Goal: Book appointment/travel/reservation

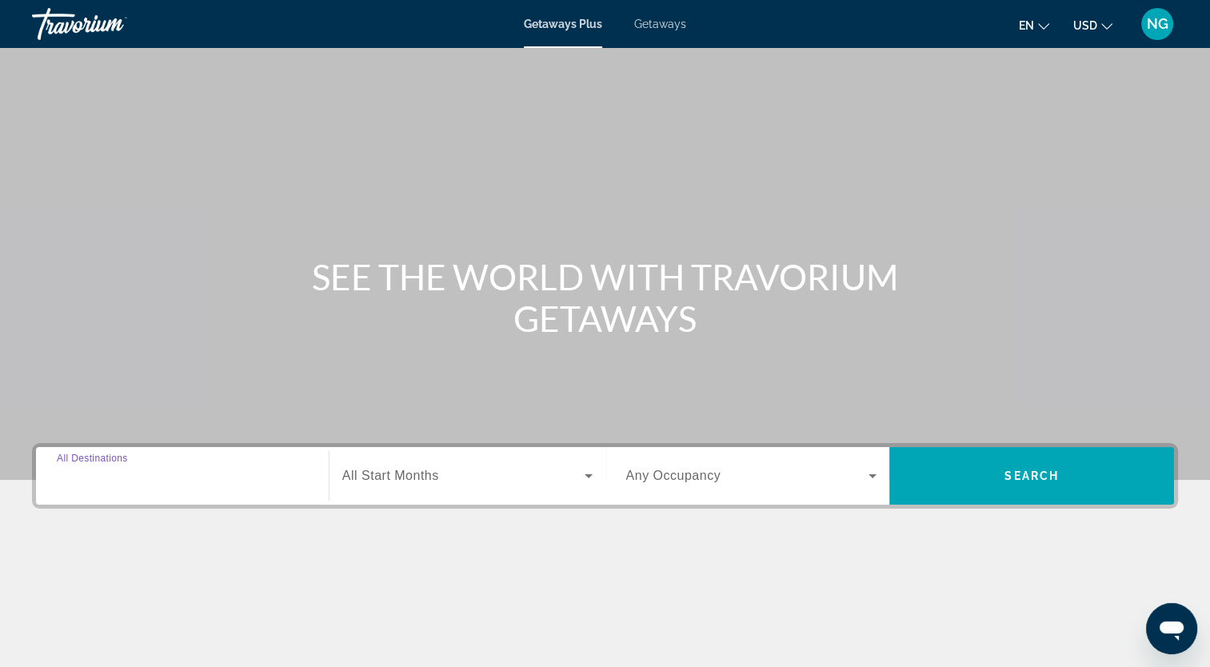
click at [301, 469] on input "Destination All Destinations" at bounding box center [182, 476] width 251 height 19
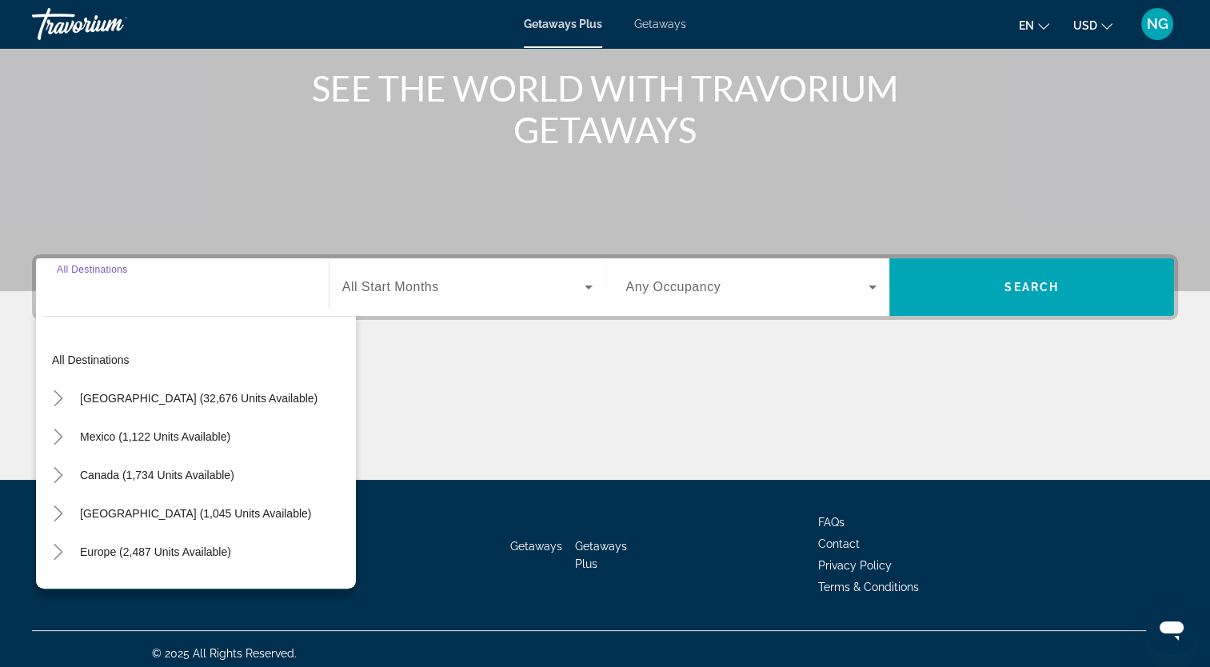
scroll to position [197, 0]
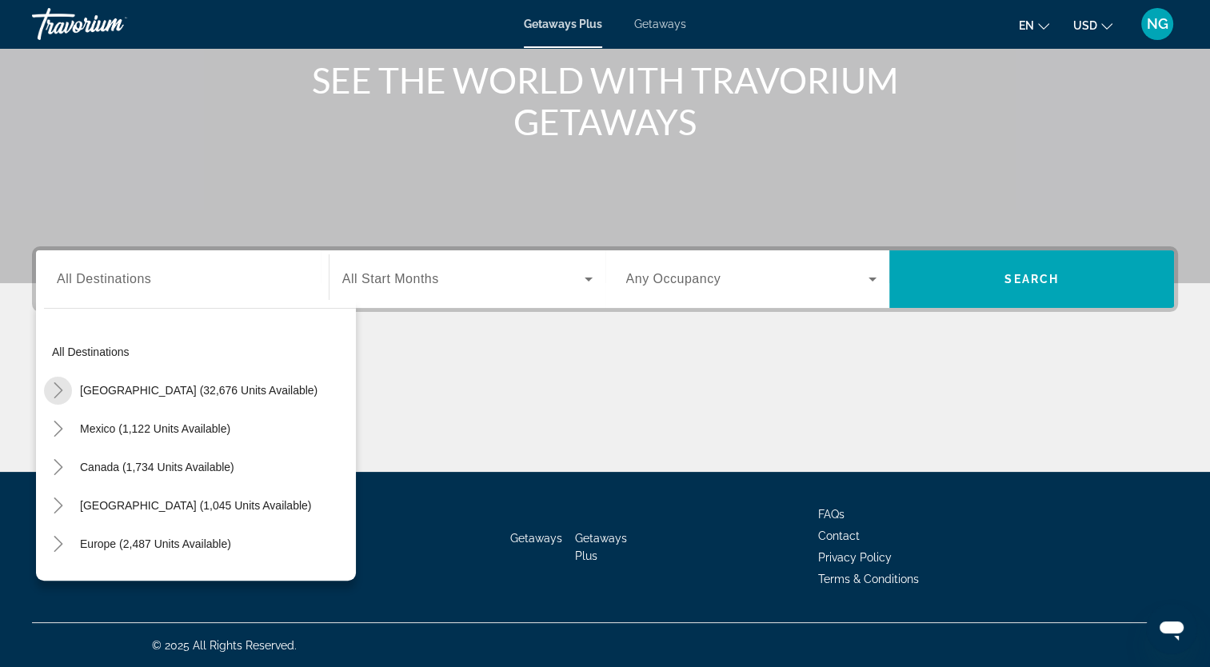
click at [56, 384] on icon "Toggle United States (32,676 units available)" at bounding box center [58, 390] width 9 height 16
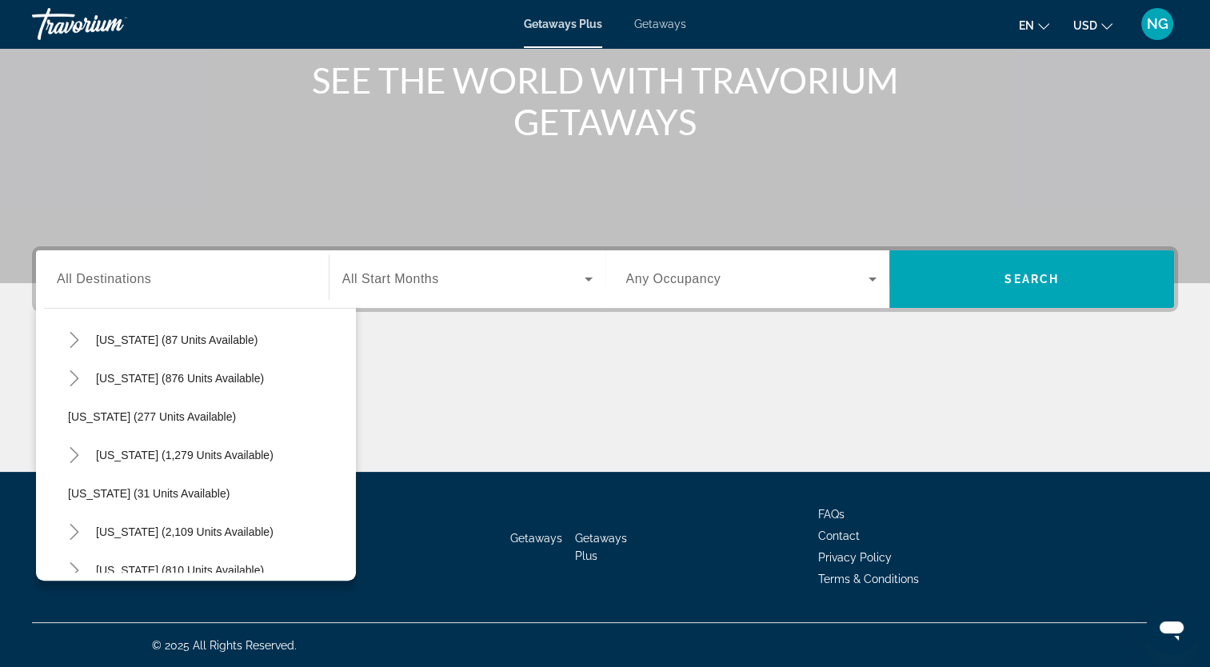
scroll to position [1011, 0]
click at [78, 458] on icon "Toggle Pennsylvania (1,279 units available)" at bounding box center [74, 454] width 16 height 16
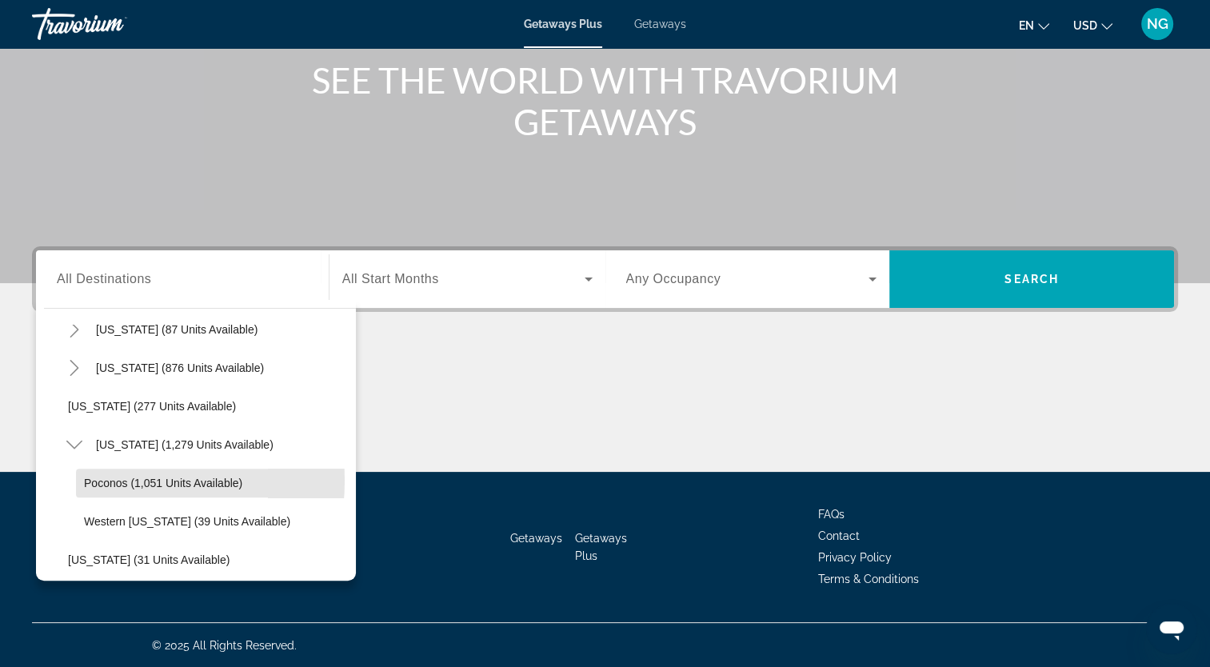
click at [102, 479] on span "Poconos (1,051 units available)" at bounding box center [163, 483] width 158 height 13
type input "**********"
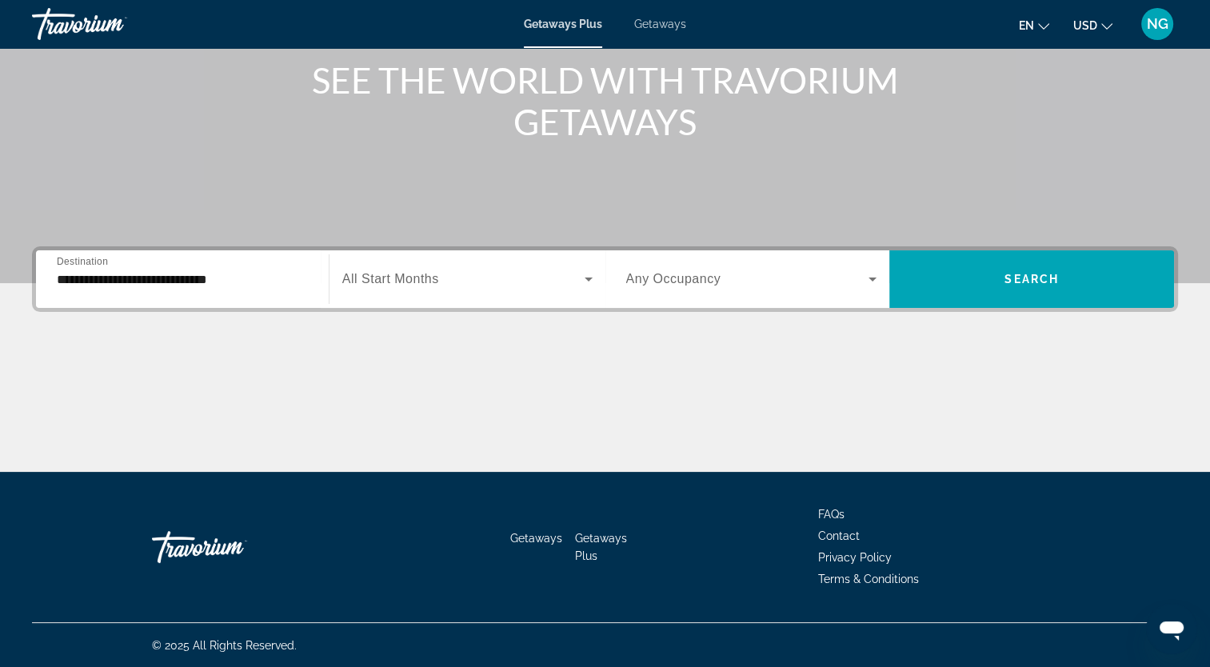
click at [423, 294] on div "Search widget" at bounding box center [467, 279] width 250 height 45
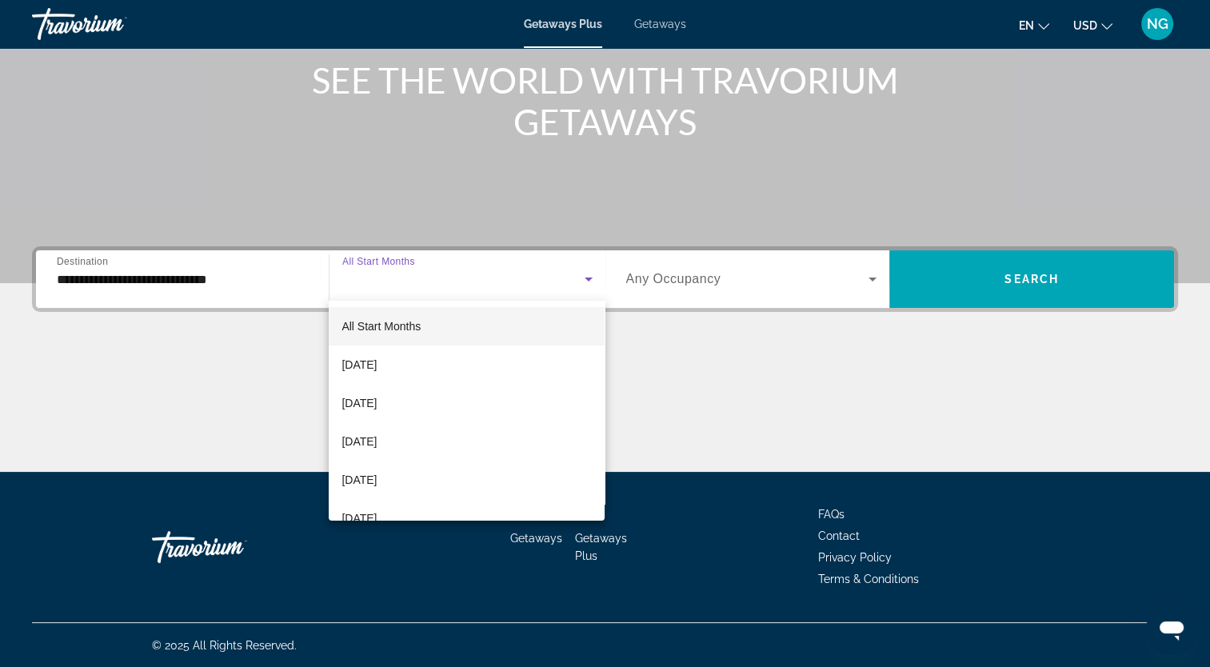
click at [429, 399] on mat-option "[DATE]" at bounding box center [467, 403] width 276 height 38
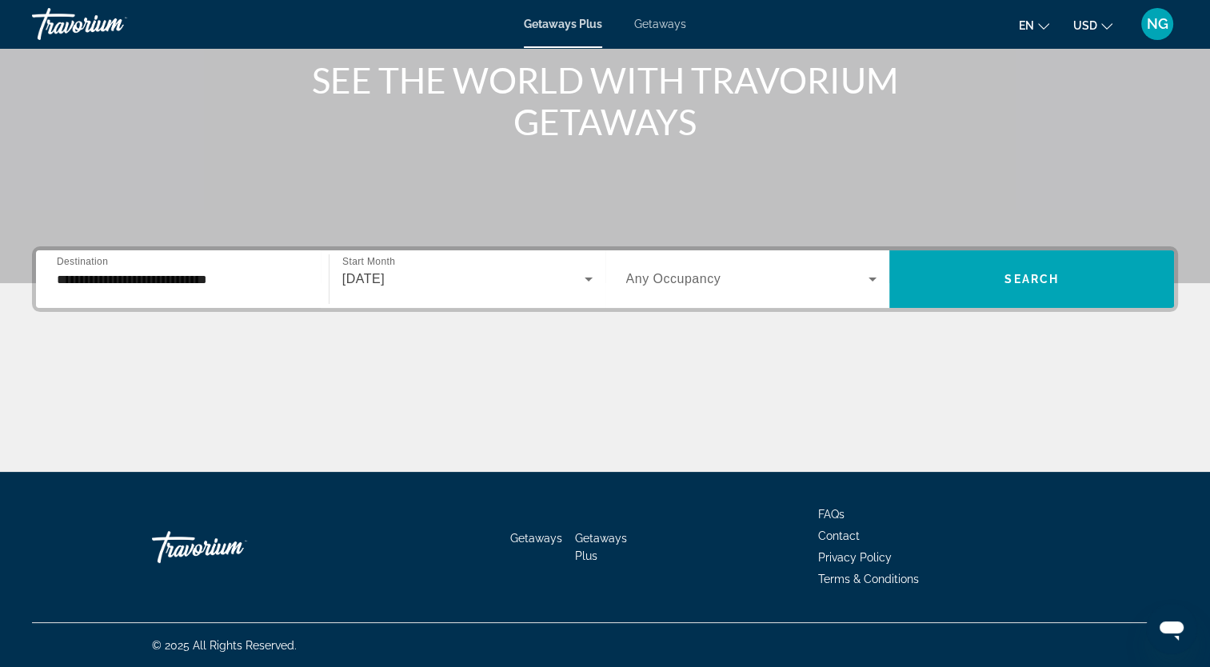
click at [696, 290] on div "Search widget" at bounding box center [751, 279] width 251 height 45
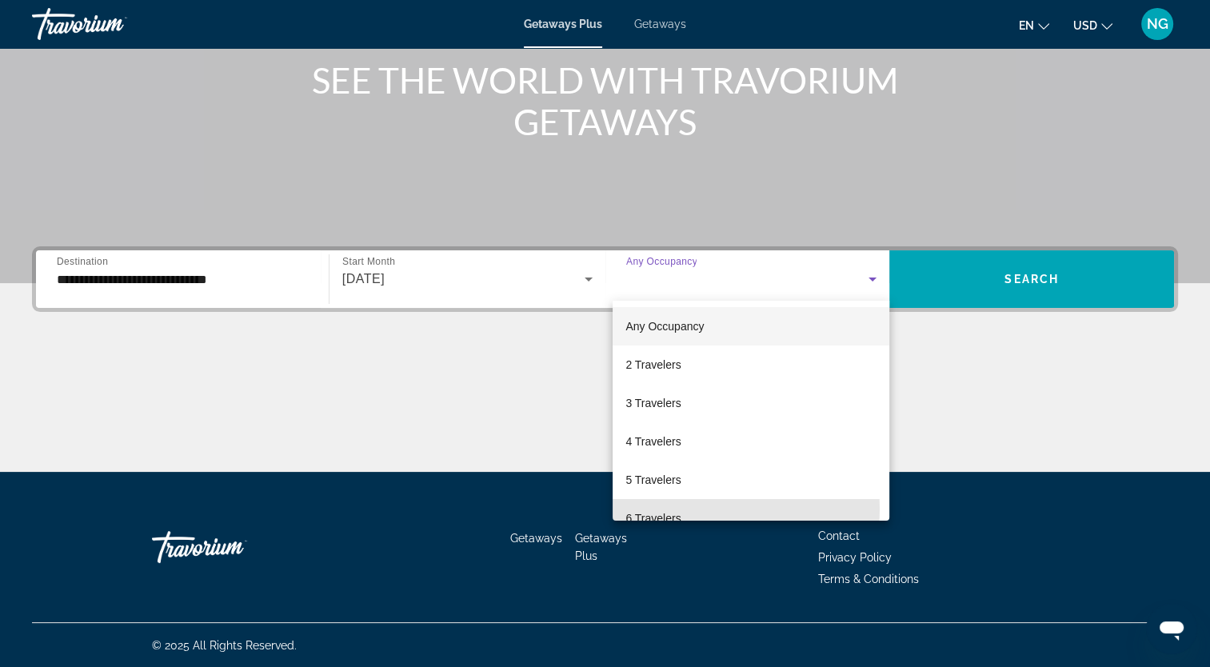
click at [692, 509] on mat-option "6 Travelers" at bounding box center [751, 518] width 277 height 38
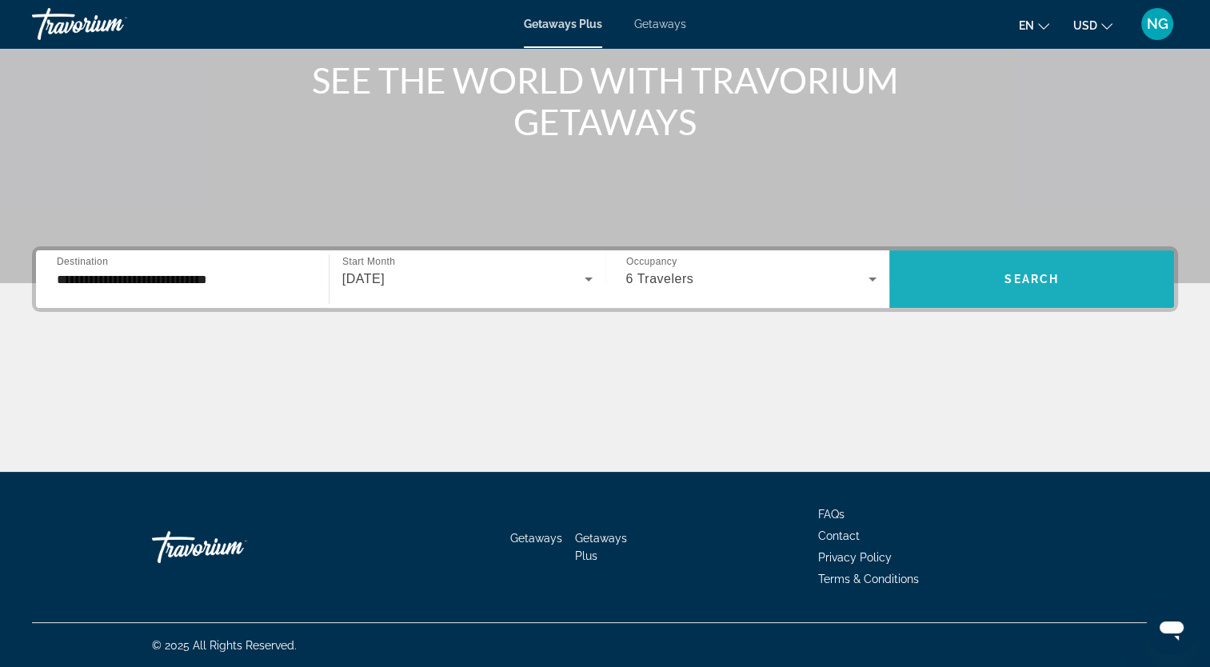
click at [969, 292] on span "Search widget" at bounding box center [1031, 279] width 285 height 38
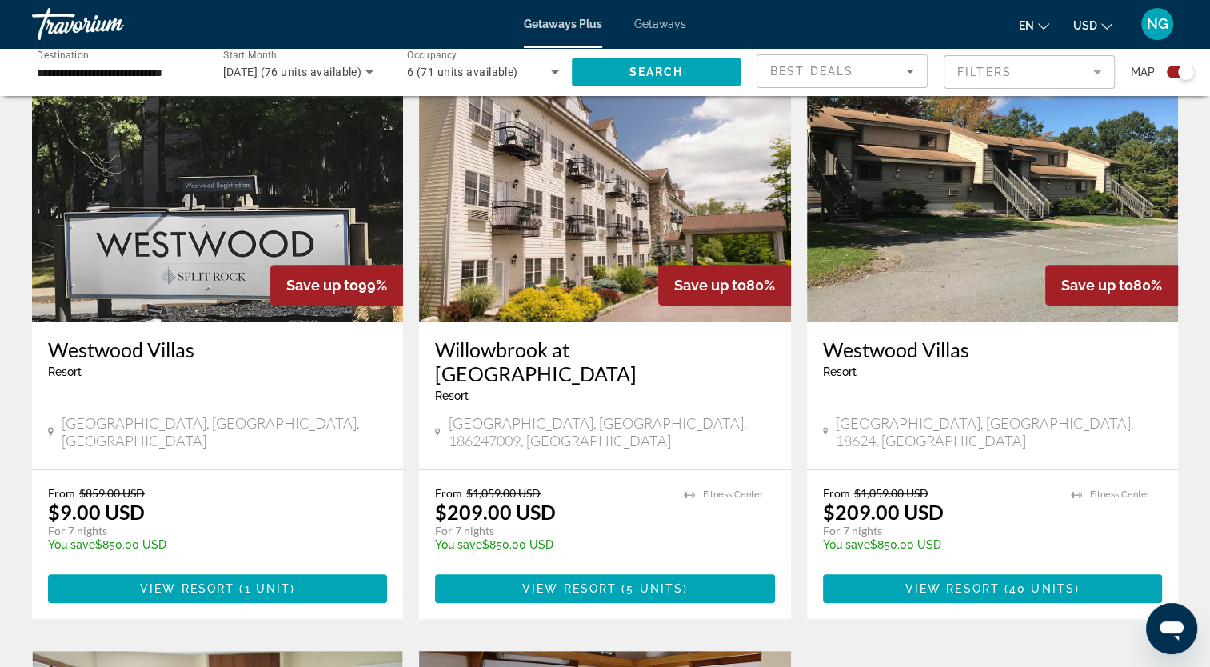
scroll to position [581, 0]
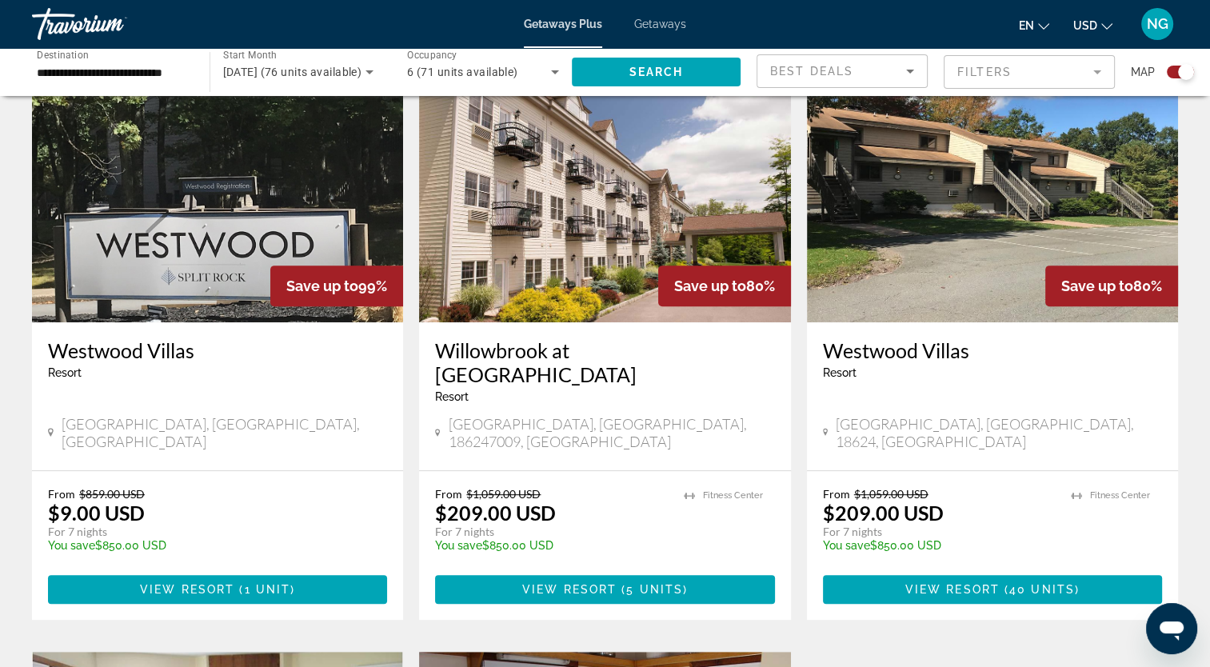
click at [672, 23] on span "Getaways" at bounding box center [660, 24] width 52 height 13
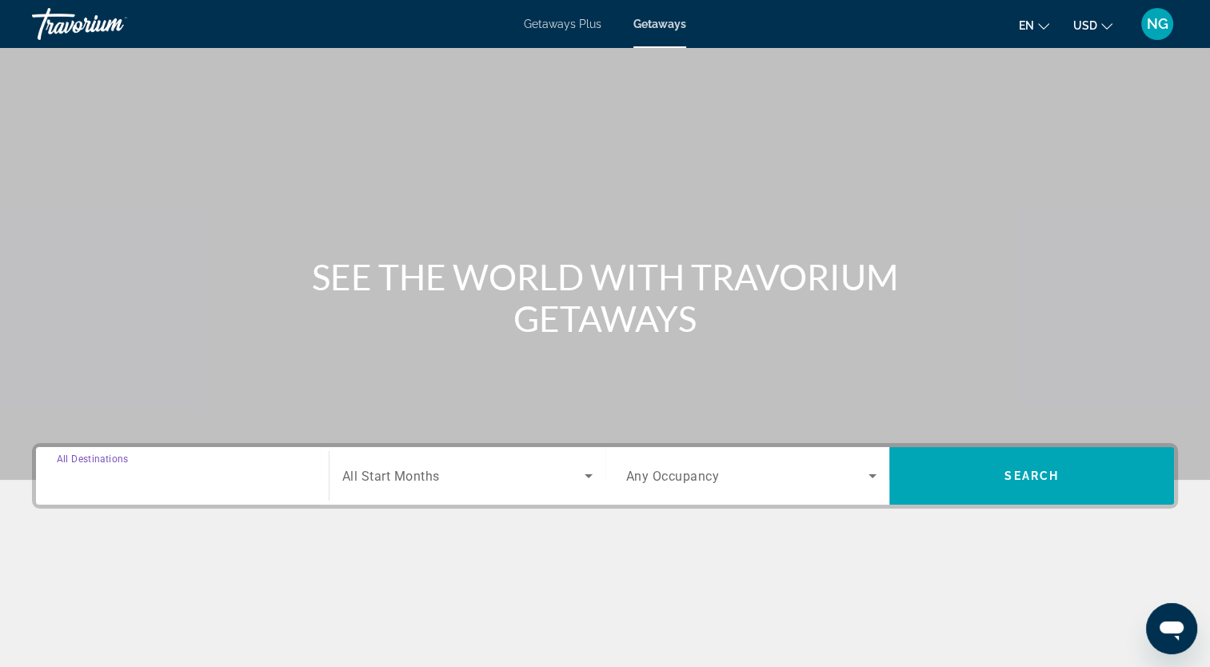
click at [227, 479] on input "Destination All Destinations" at bounding box center [182, 476] width 251 height 19
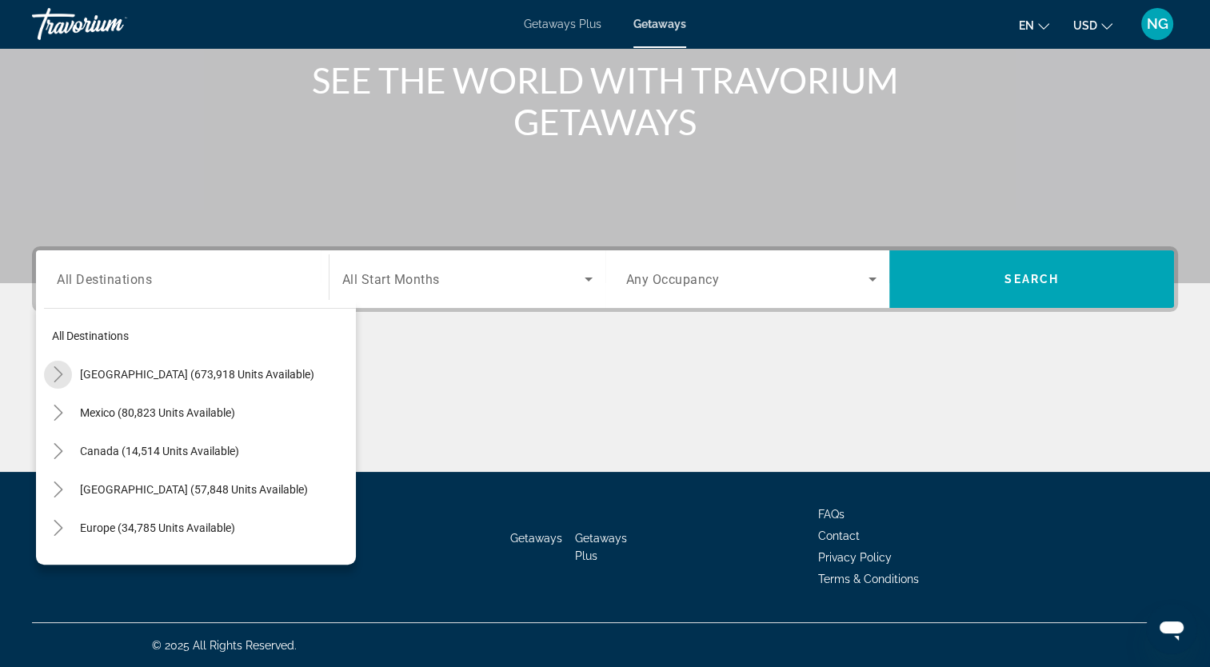
click at [62, 377] on icon "Toggle United States (673,918 units available)" at bounding box center [58, 374] width 16 height 16
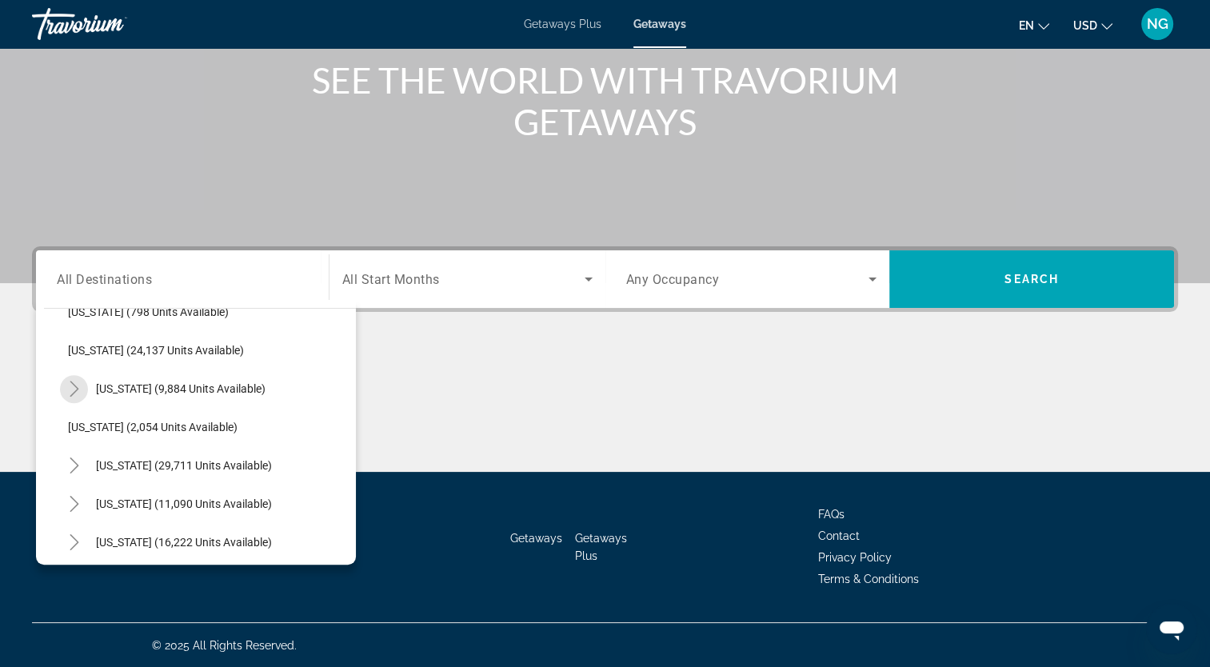
click at [79, 387] on icon "Toggle Pennsylvania (9,884 units available)" at bounding box center [74, 389] width 16 height 16
click at [125, 465] on span "Poconos (4,806 units available)" at bounding box center [163, 465] width 158 height 13
type input "**********"
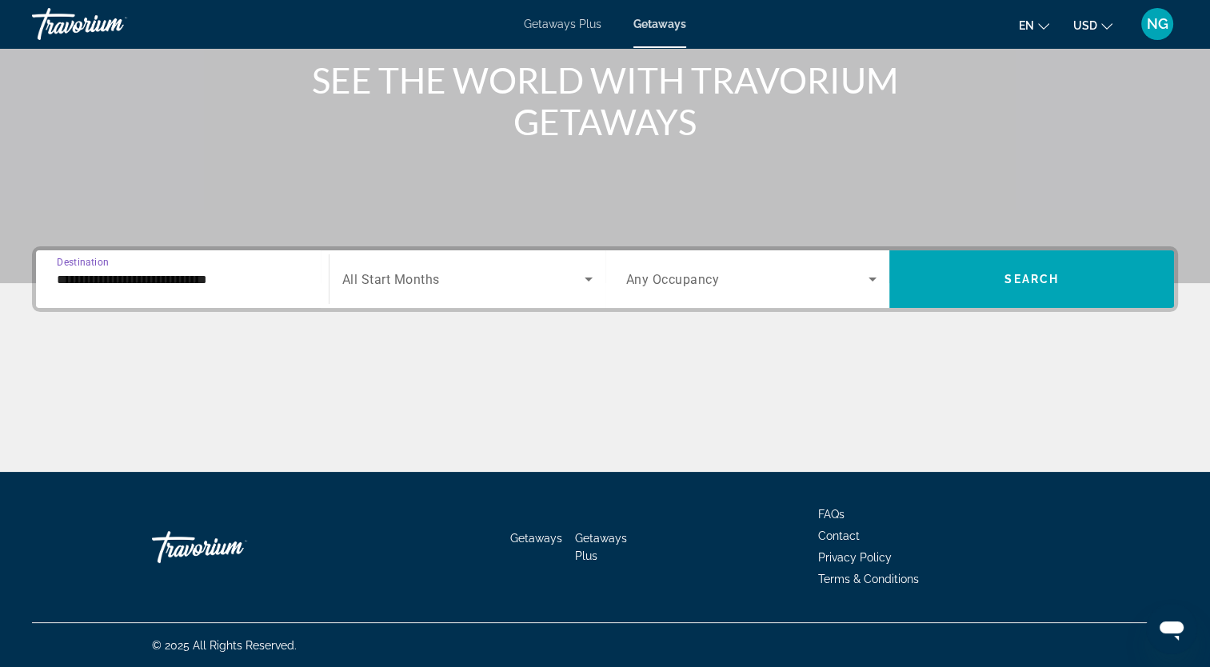
click at [496, 290] on div "Search widget" at bounding box center [467, 279] width 250 height 45
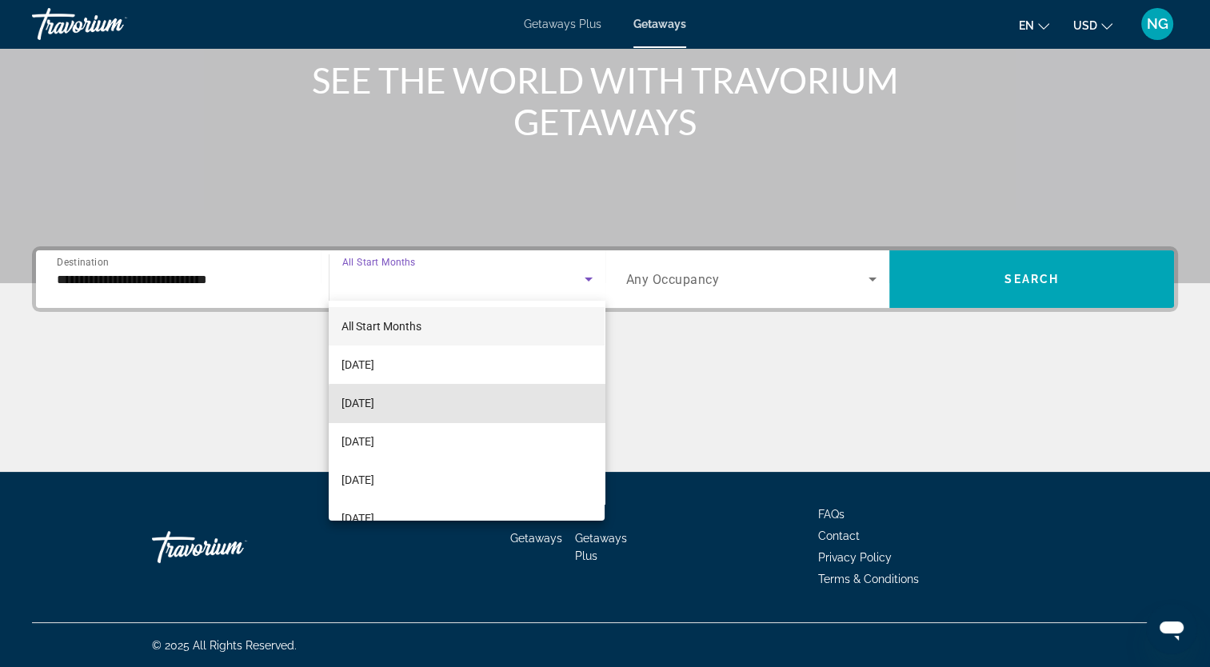
click at [468, 406] on mat-option "[DATE]" at bounding box center [467, 403] width 276 height 38
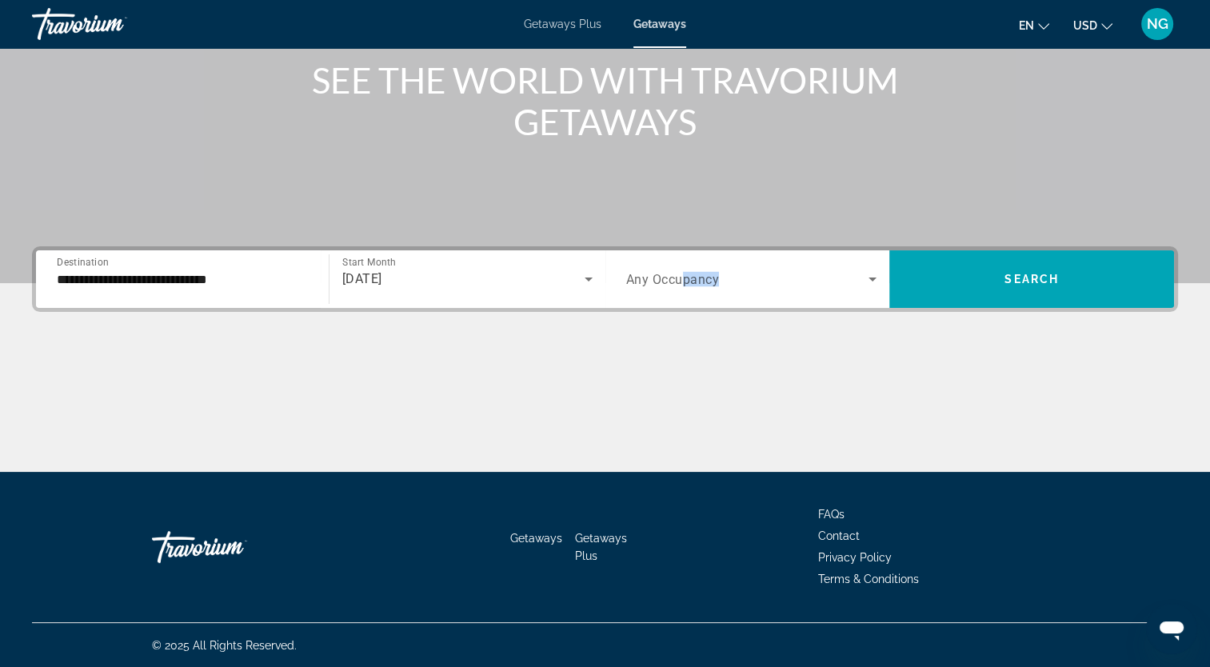
drag, startPoint x: 681, startPoint y: 280, endPoint x: 657, endPoint y: 285, distance: 25.3
click at [657, 285] on span "Any Occupancy" at bounding box center [673, 279] width 94 height 15
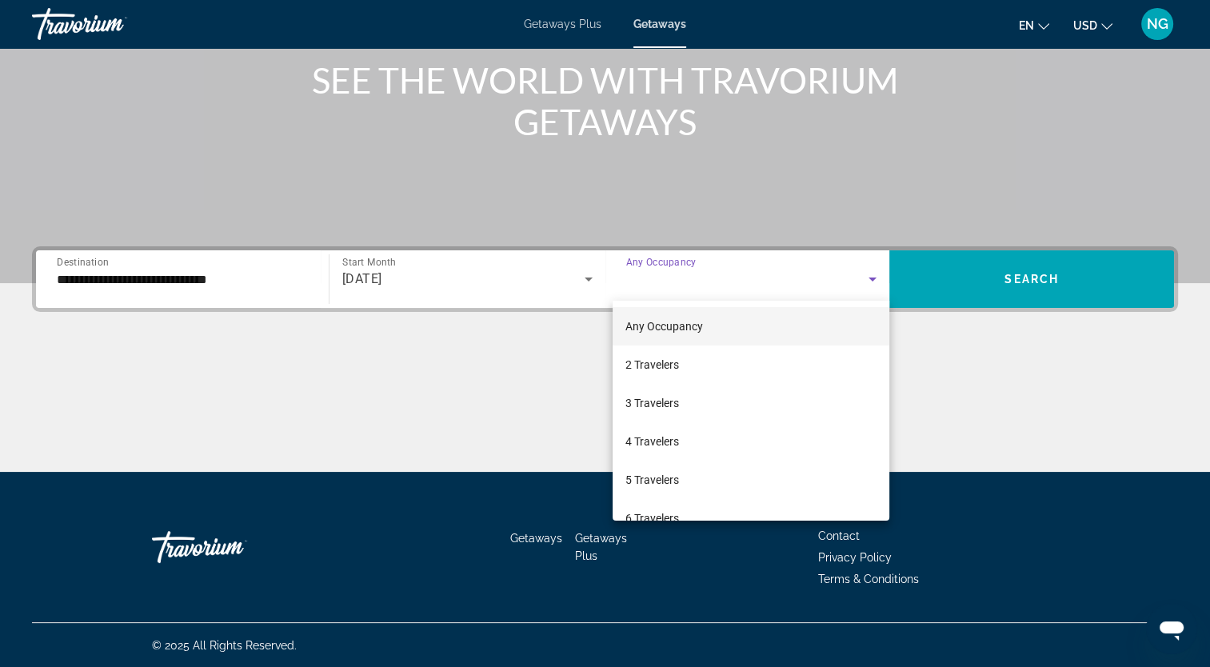
click at [657, 285] on div at bounding box center [605, 333] width 1210 height 667
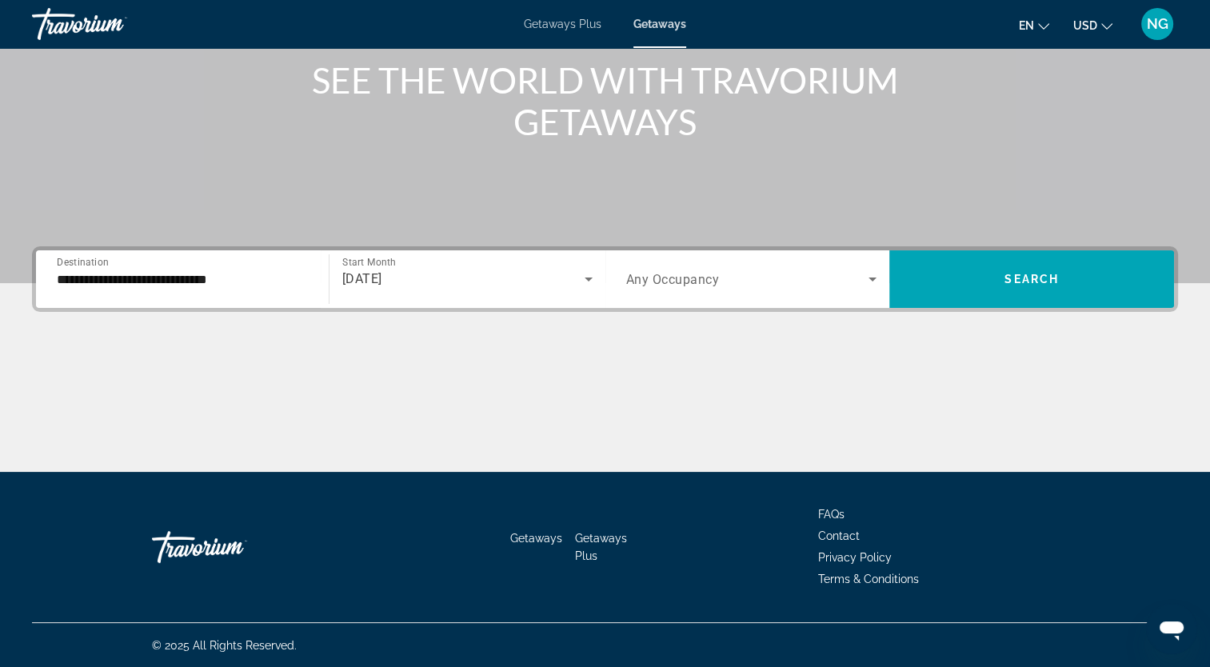
click at [657, 285] on span "Any Occupancy" at bounding box center [673, 279] width 94 height 15
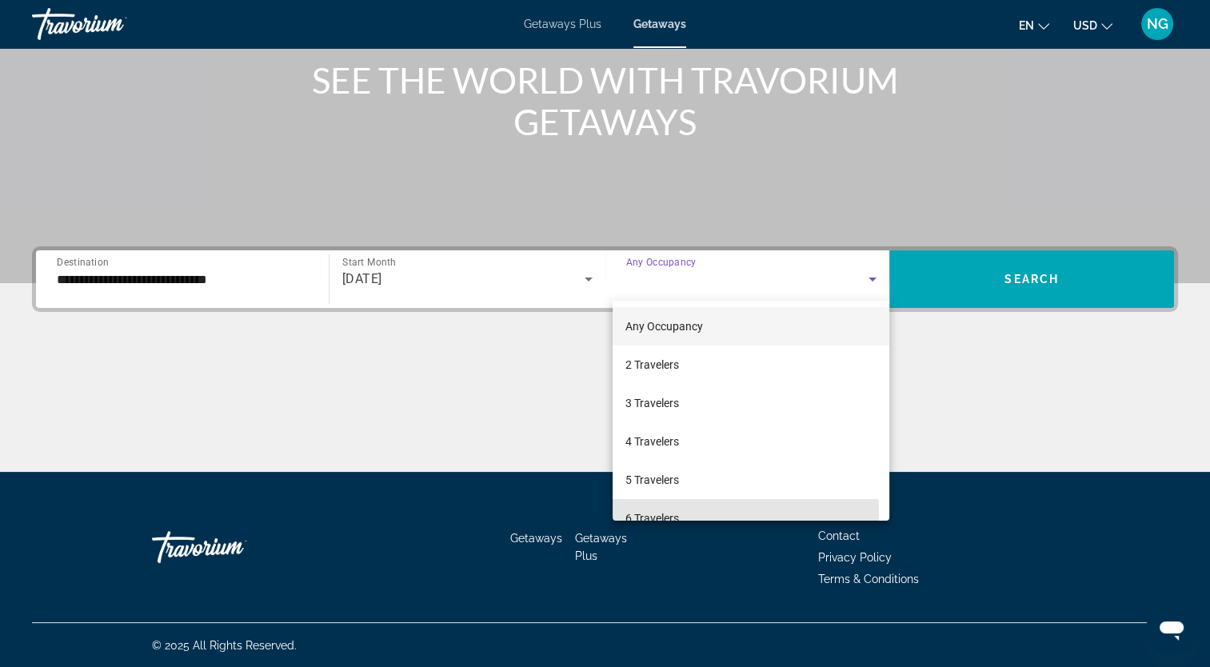
click at [673, 513] on span "6 Travelers" at bounding box center [652, 518] width 54 height 19
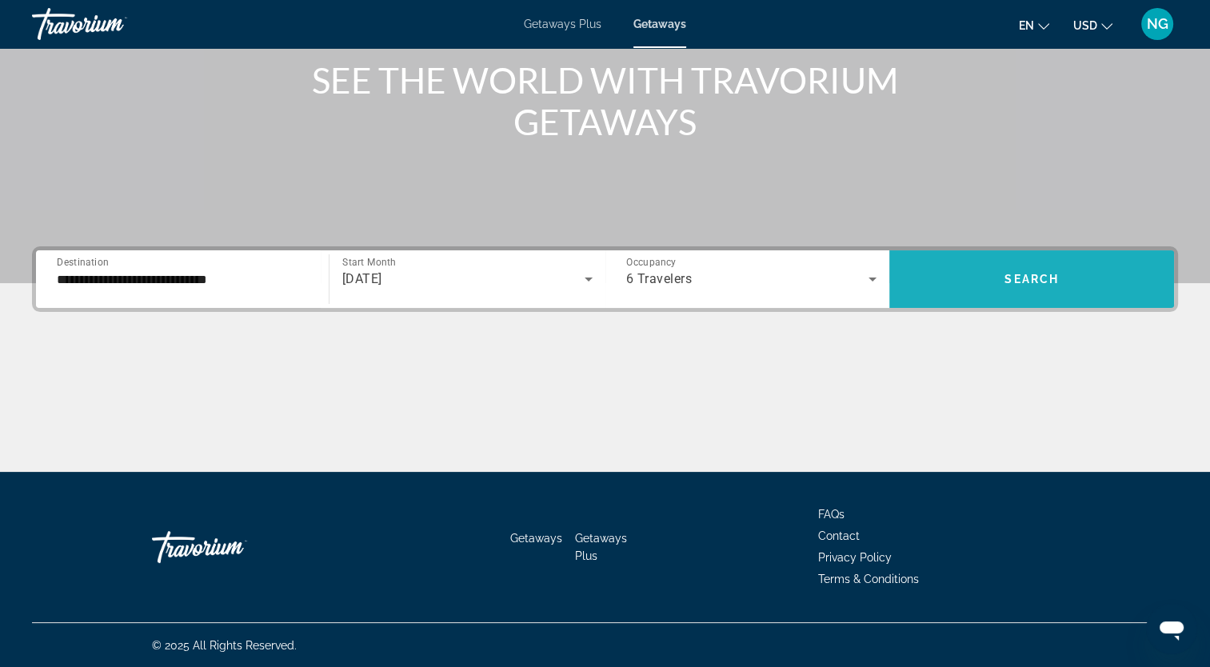
click at [1021, 276] on span "Search" at bounding box center [1032, 279] width 54 height 13
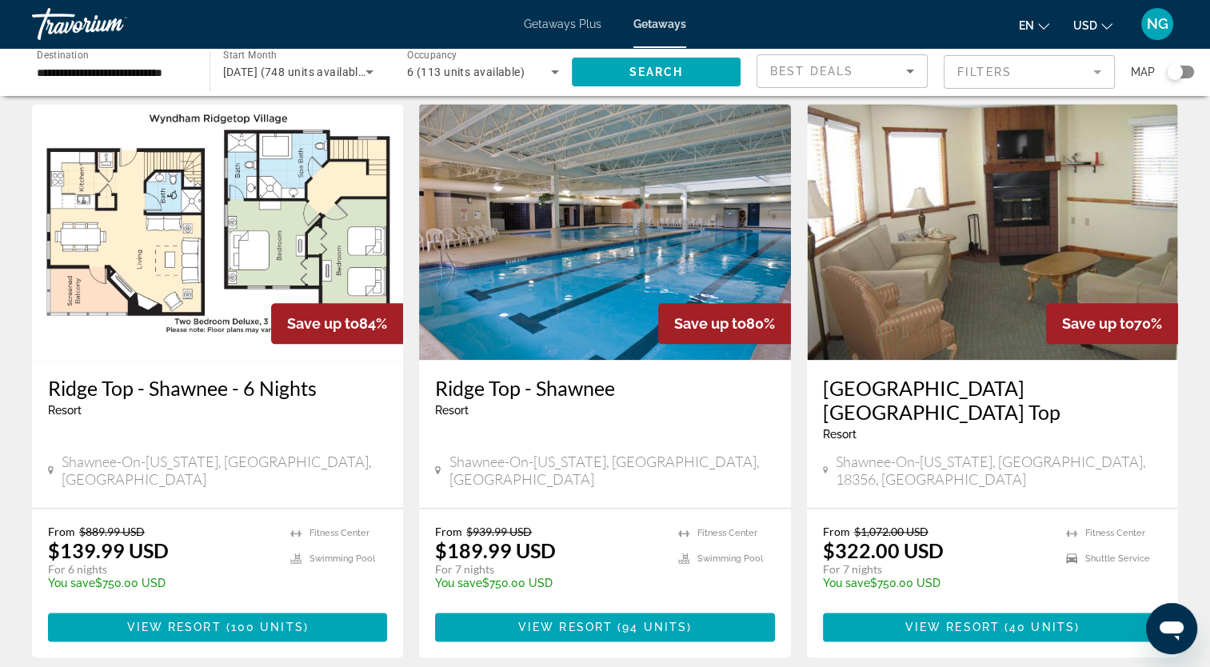
scroll to position [1756, 0]
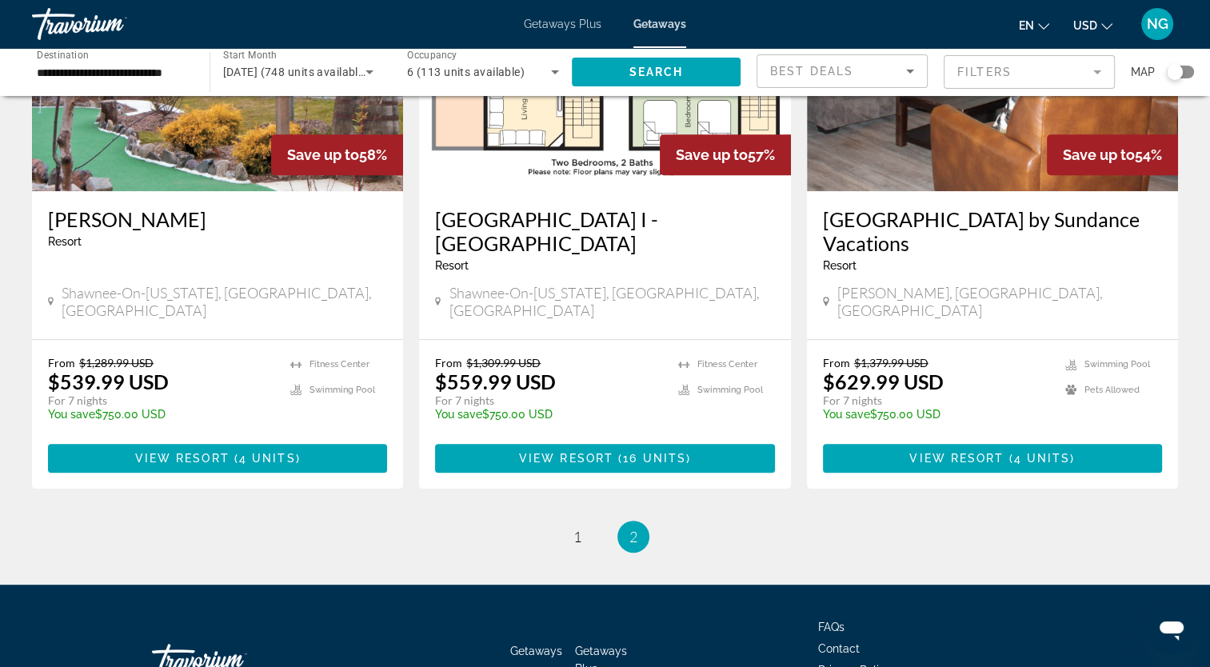
scroll to position [829, 0]
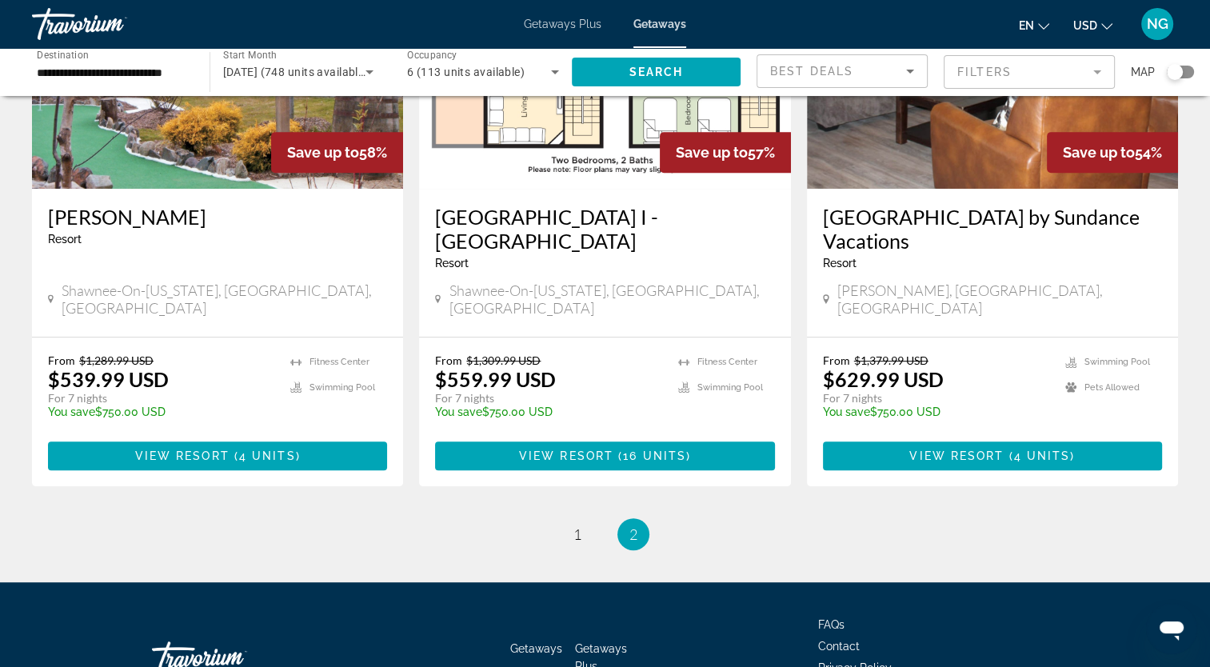
click at [589, 518] on ul "2 / 2 page 1 You're on page 2" at bounding box center [605, 534] width 1146 height 32
click at [566, 521] on link "page 1" at bounding box center [577, 535] width 28 height 28
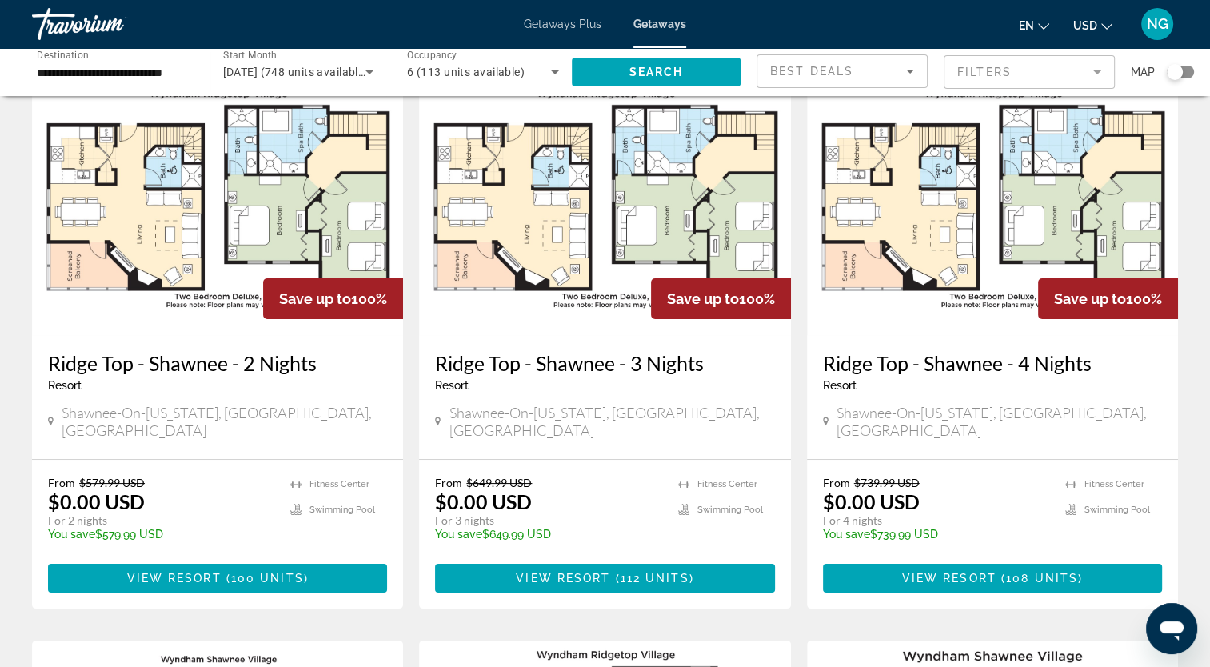
scroll to position [72, 0]
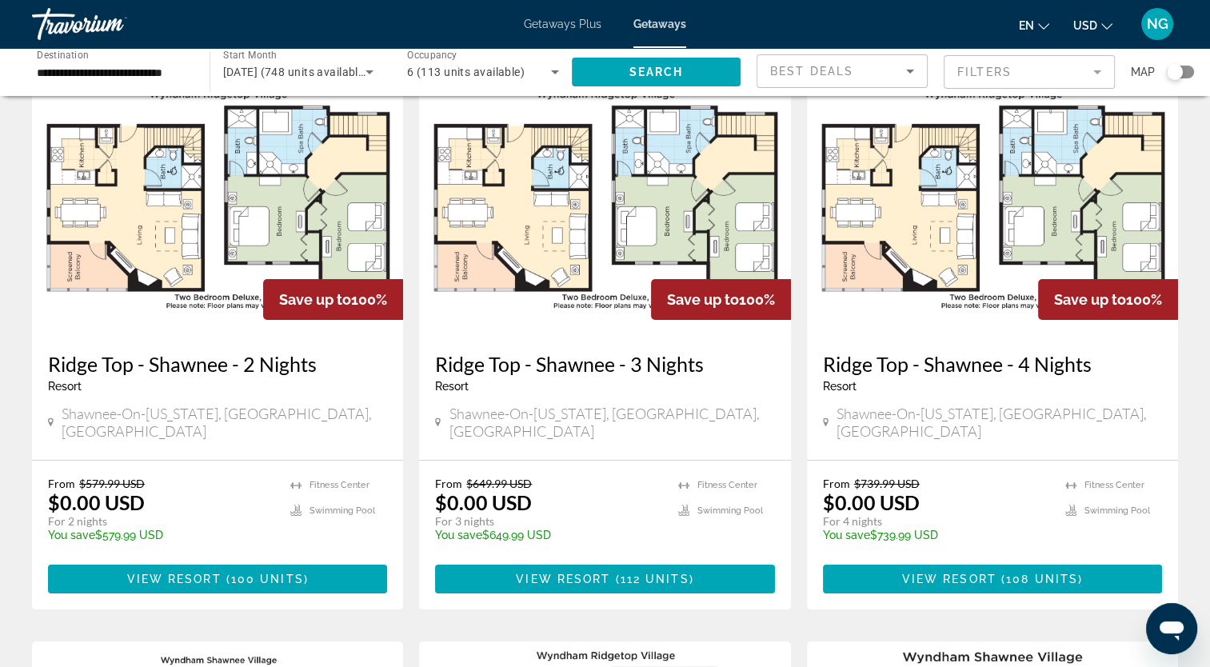
click at [517, 329] on img "Main content" at bounding box center [604, 208] width 371 height 256
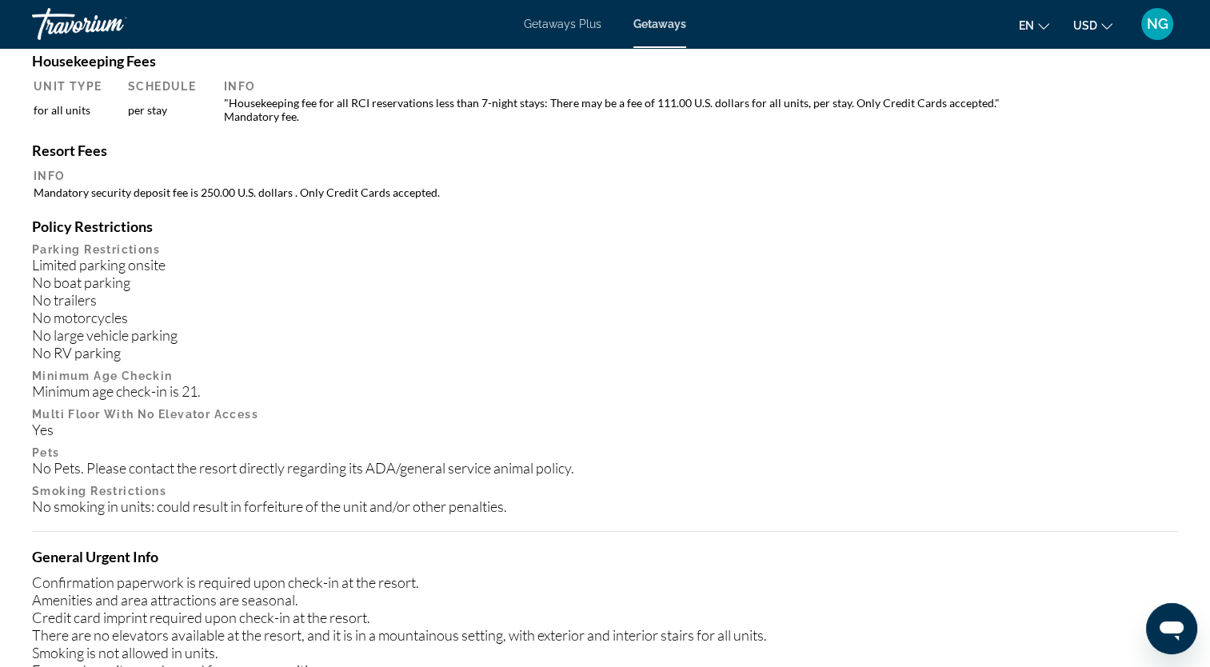
scroll to position [1393, 0]
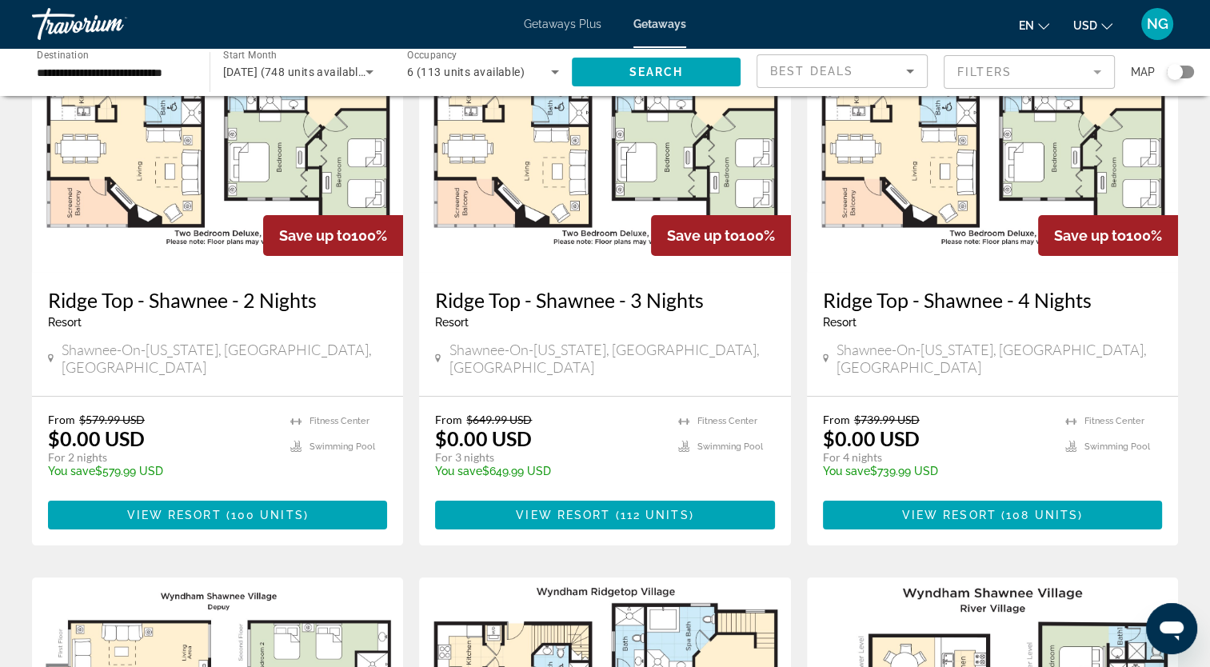
scroll to position [124, 0]
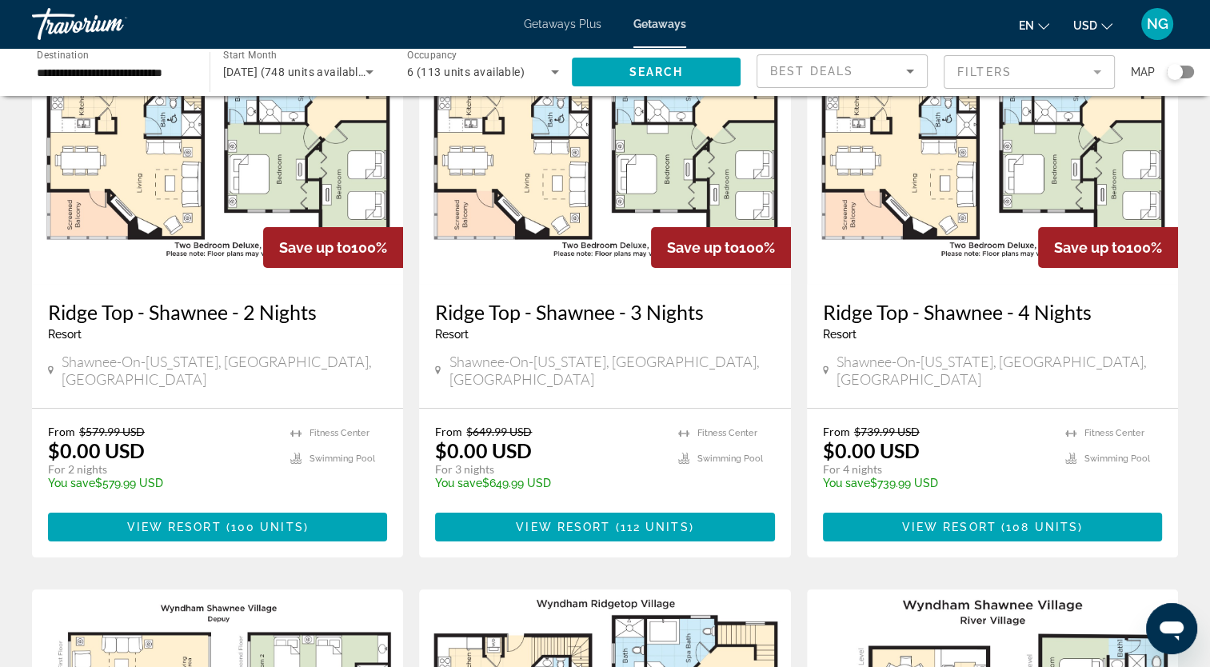
click at [275, 320] on h3 "Ridge Top - Shawnee - 2 Nights" at bounding box center [217, 312] width 339 height 24
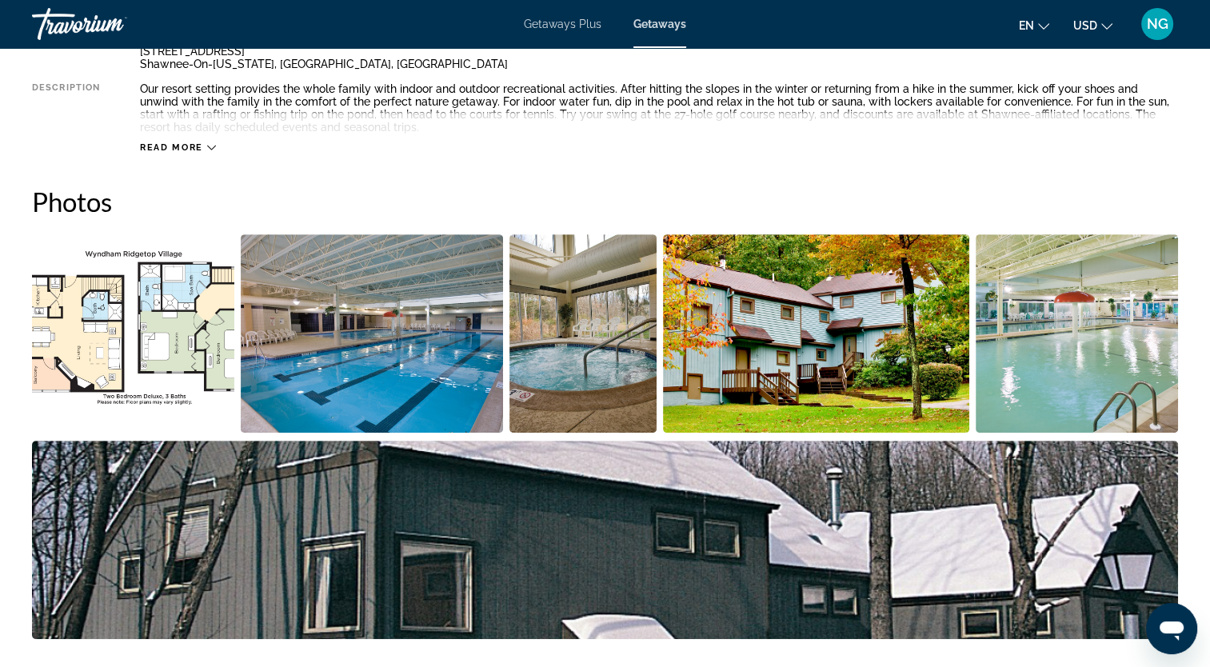
scroll to position [647, 0]
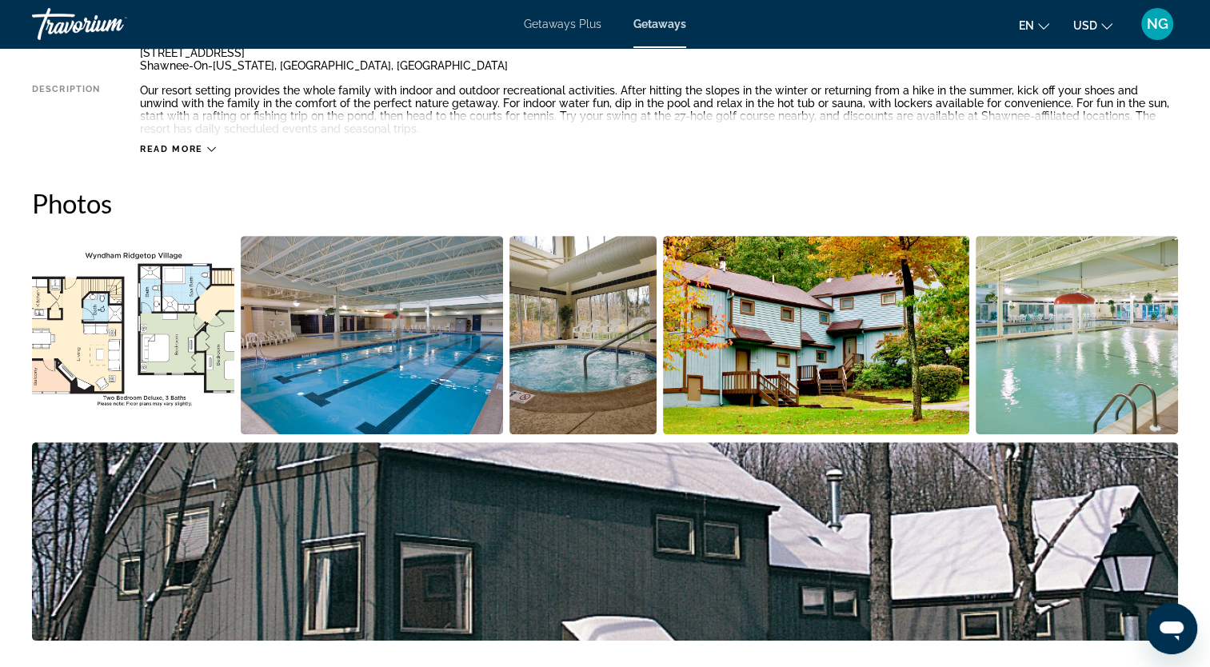
click at [369, 485] on img "Open full-screen image slider" at bounding box center [605, 541] width 1146 height 198
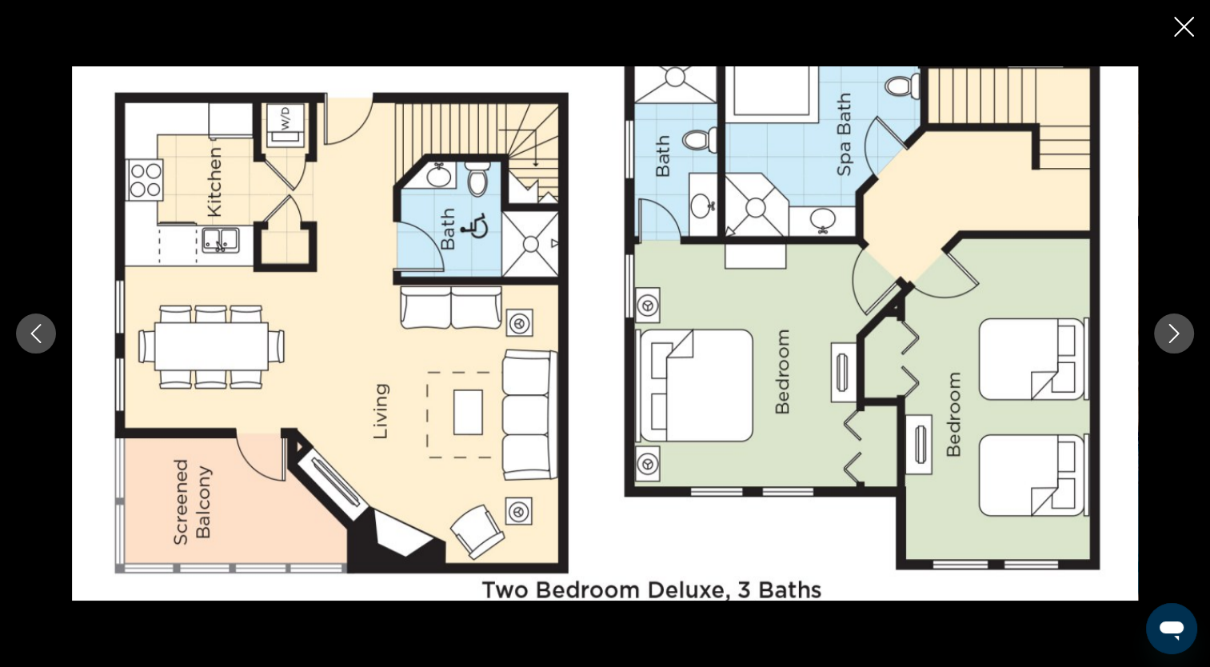
click at [1168, 338] on icon "Next image" at bounding box center [1173, 333] width 19 height 19
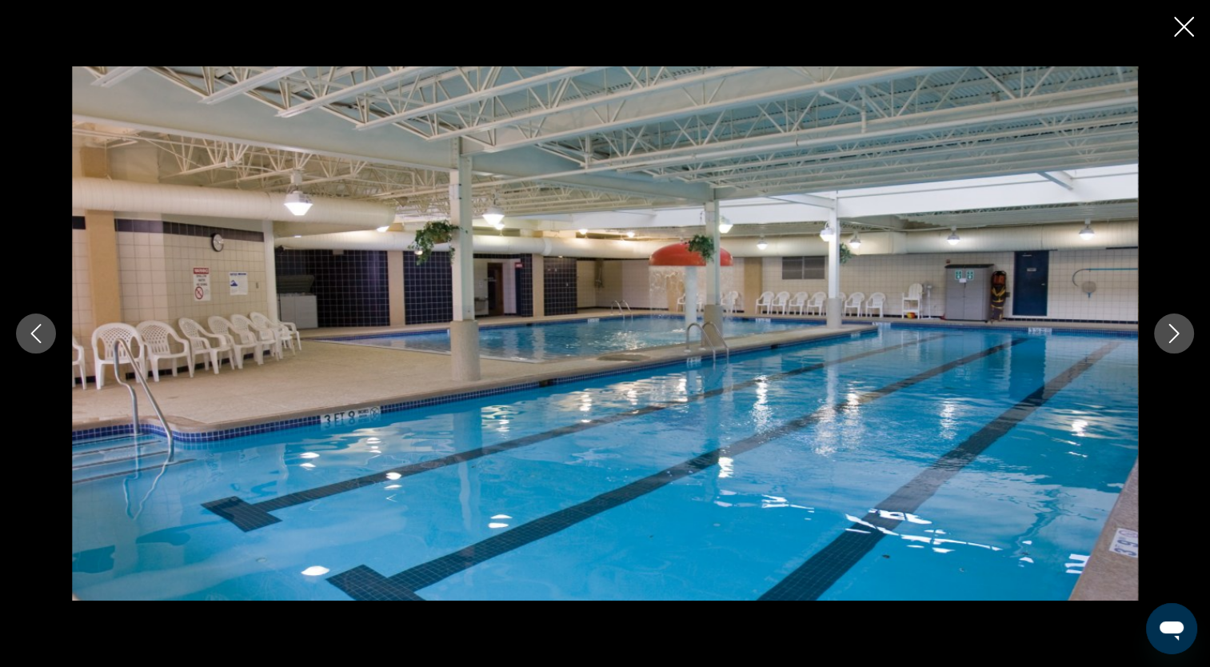
click at [1168, 338] on icon "Next image" at bounding box center [1173, 333] width 19 height 19
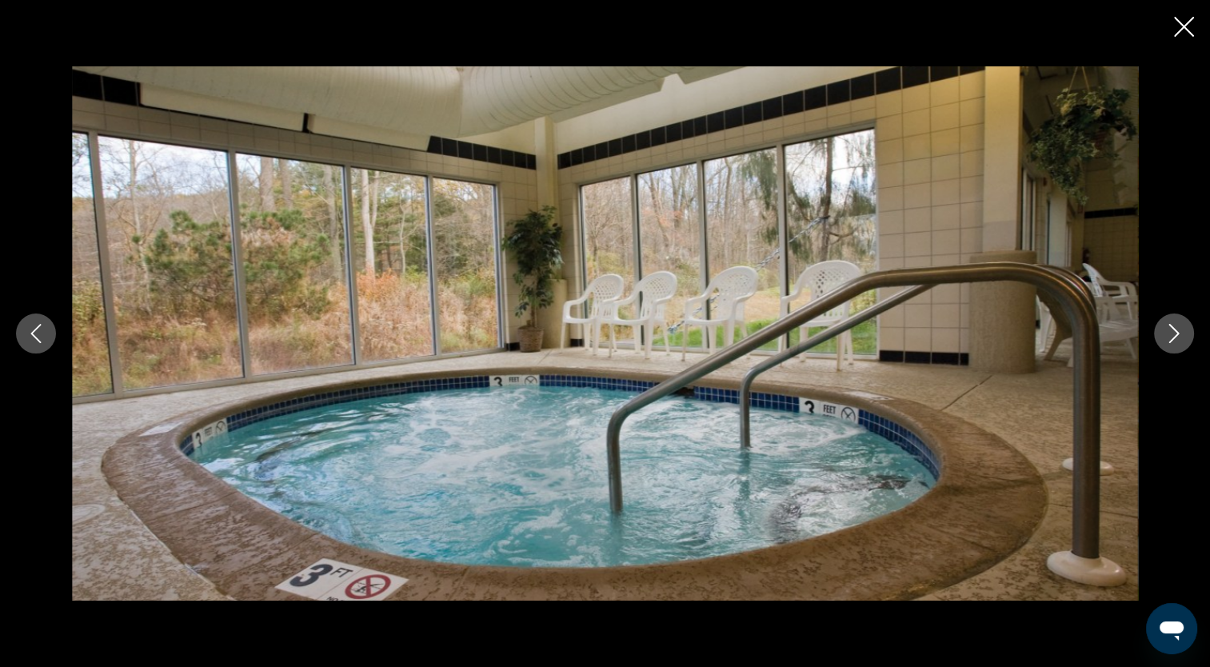
click at [1168, 338] on icon "Next image" at bounding box center [1173, 333] width 19 height 19
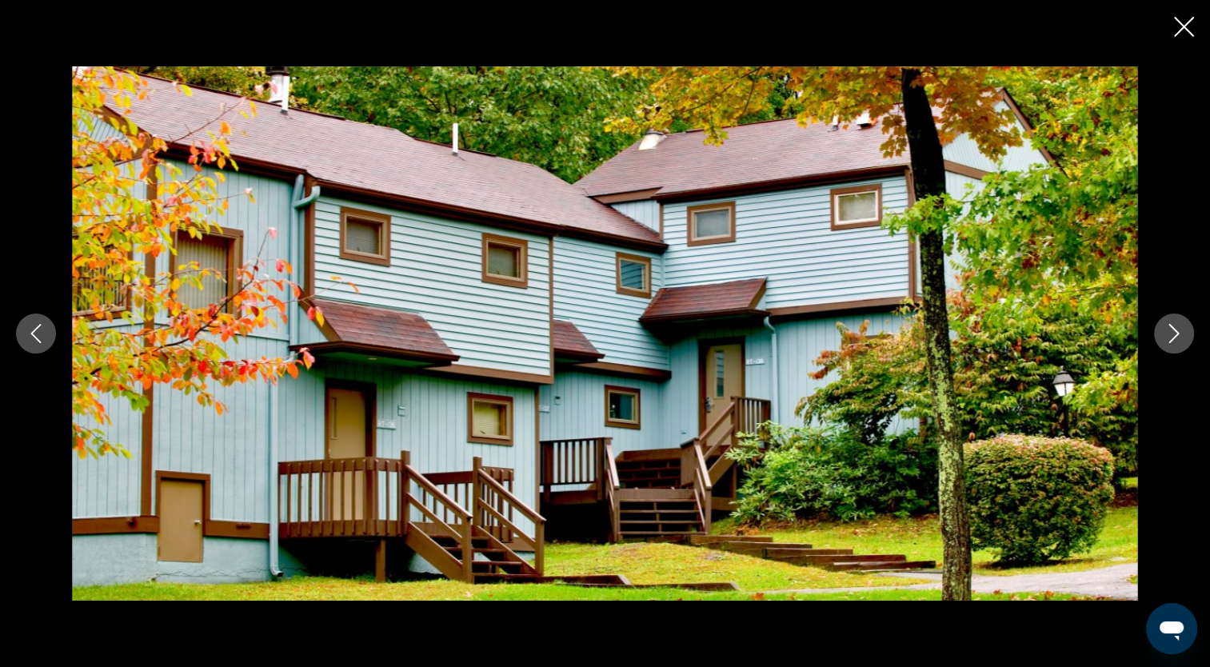
click at [1168, 338] on icon "Next image" at bounding box center [1173, 333] width 19 height 19
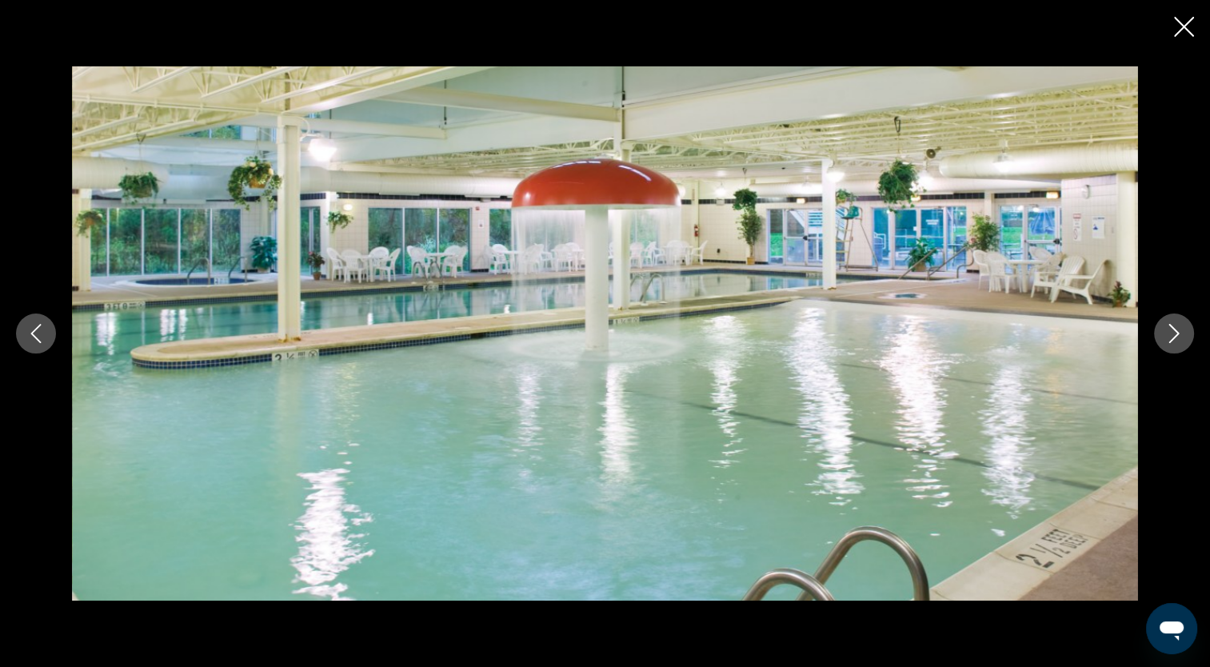
click at [1168, 338] on icon "Next image" at bounding box center [1173, 333] width 19 height 19
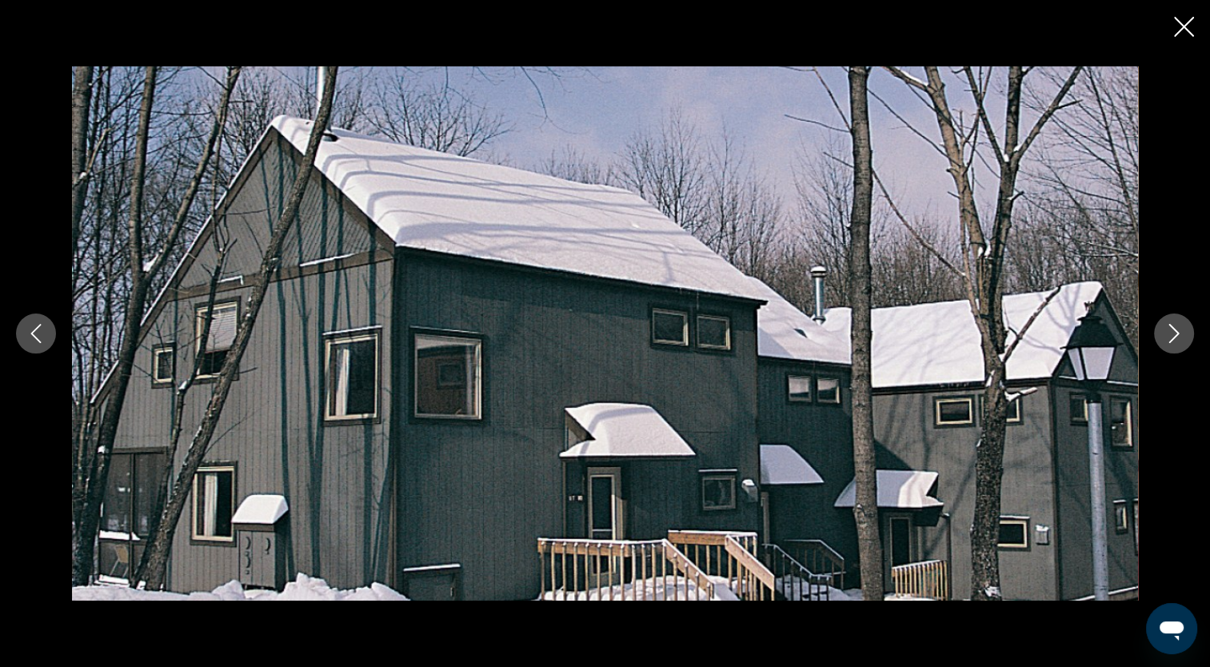
click at [1168, 338] on icon "Next image" at bounding box center [1173, 333] width 19 height 19
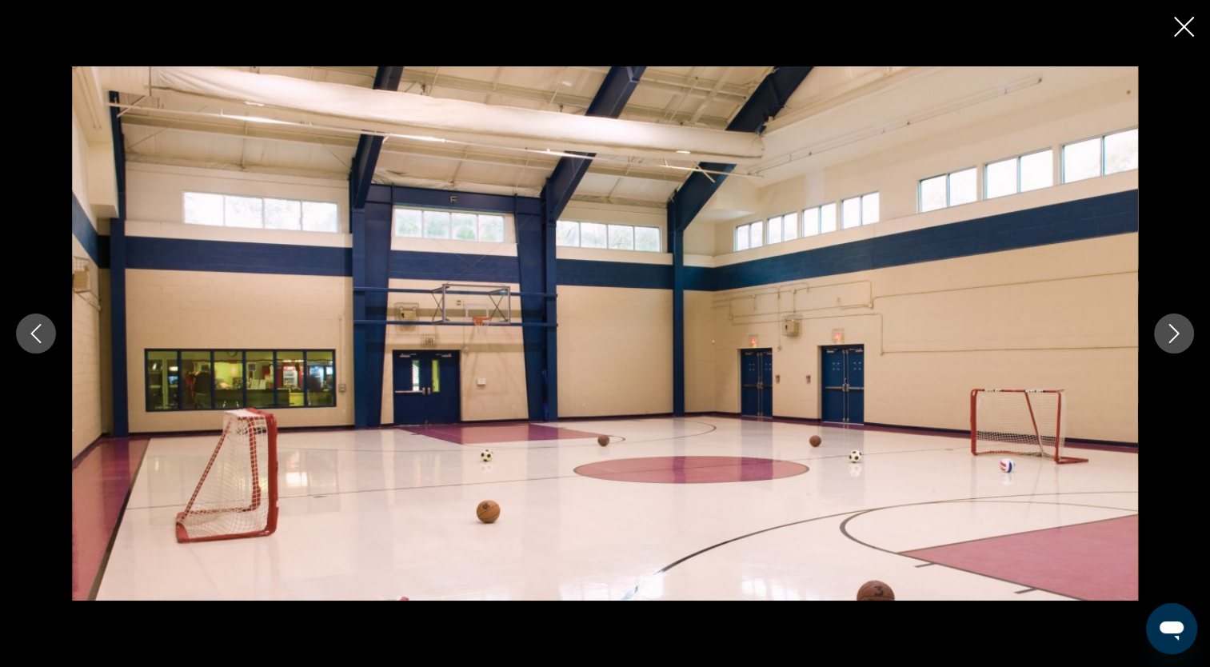
click at [1168, 338] on icon "Next image" at bounding box center [1173, 333] width 19 height 19
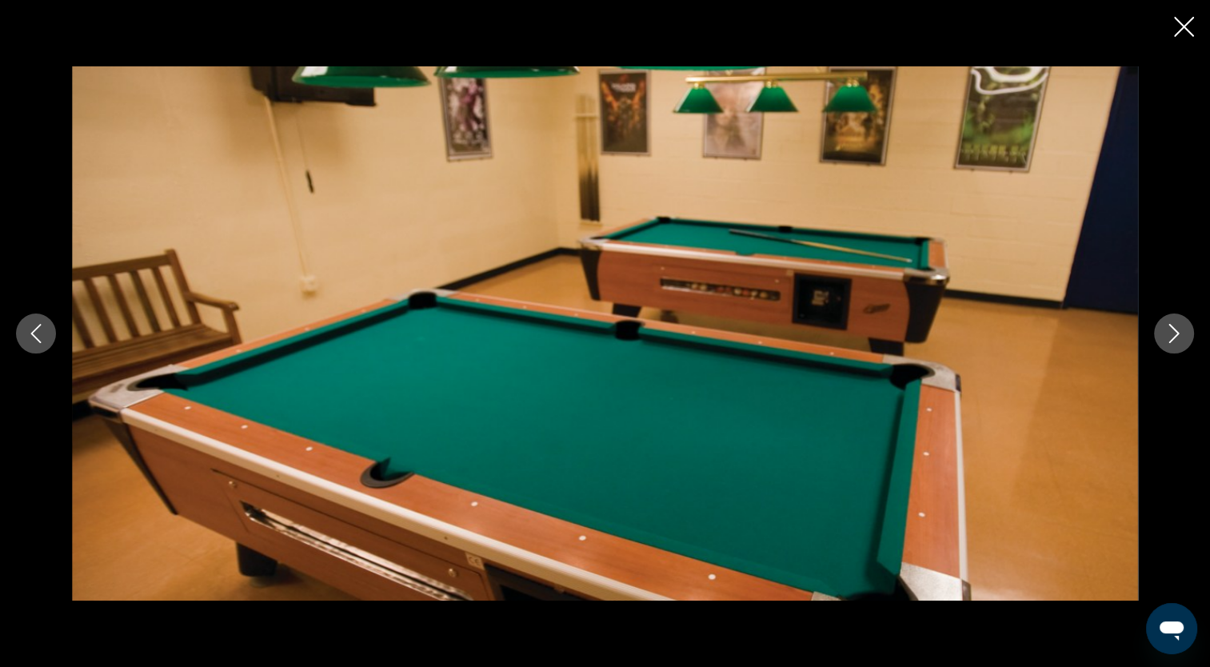
click at [1168, 338] on icon "Next image" at bounding box center [1173, 333] width 19 height 19
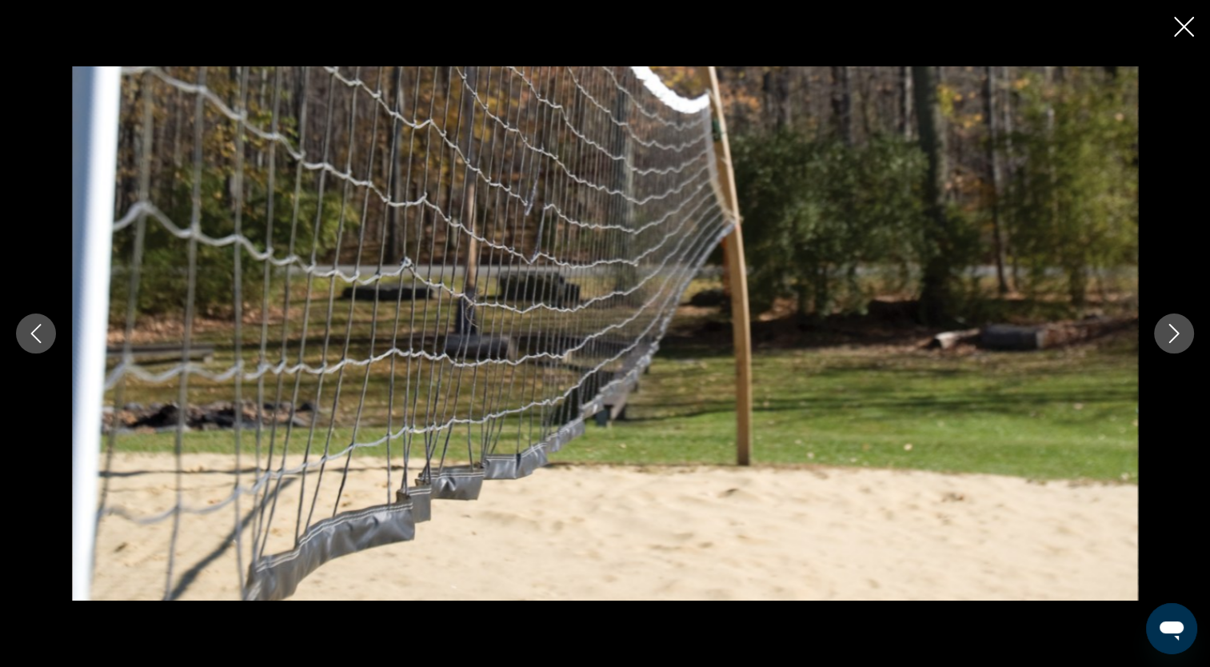
click at [1168, 338] on icon "Next image" at bounding box center [1173, 333] width 19 height 19
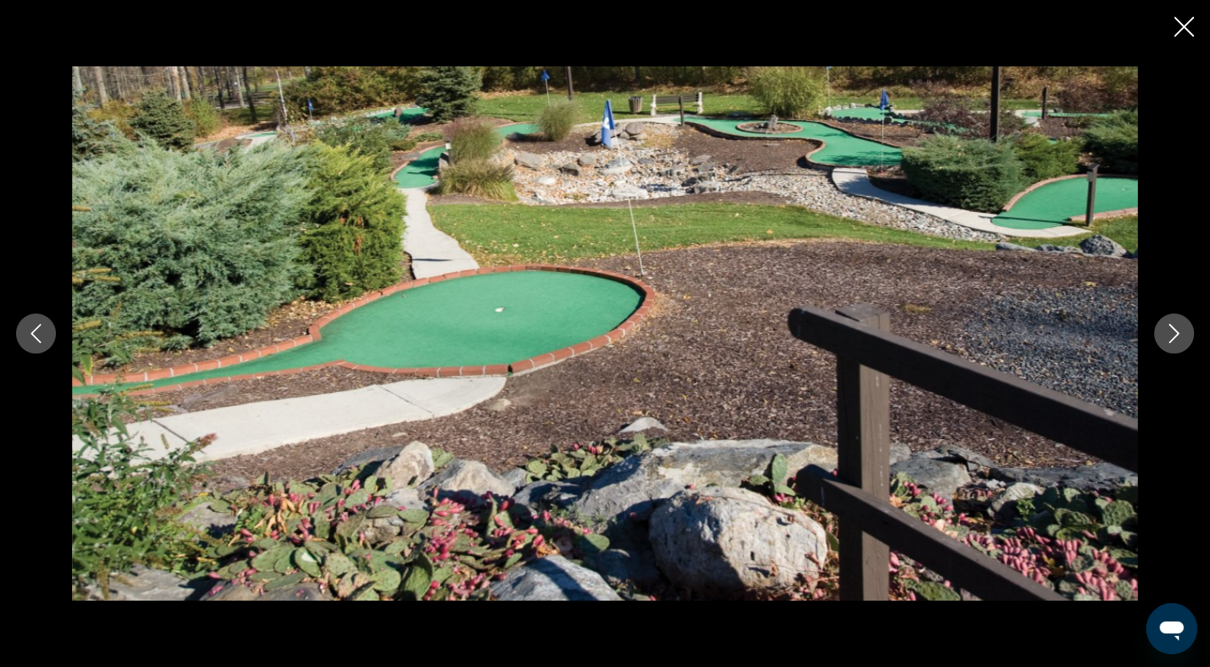
click at [1168, 338] on icon "Next image" at bounding box center [1173, 333] width 19 height 19
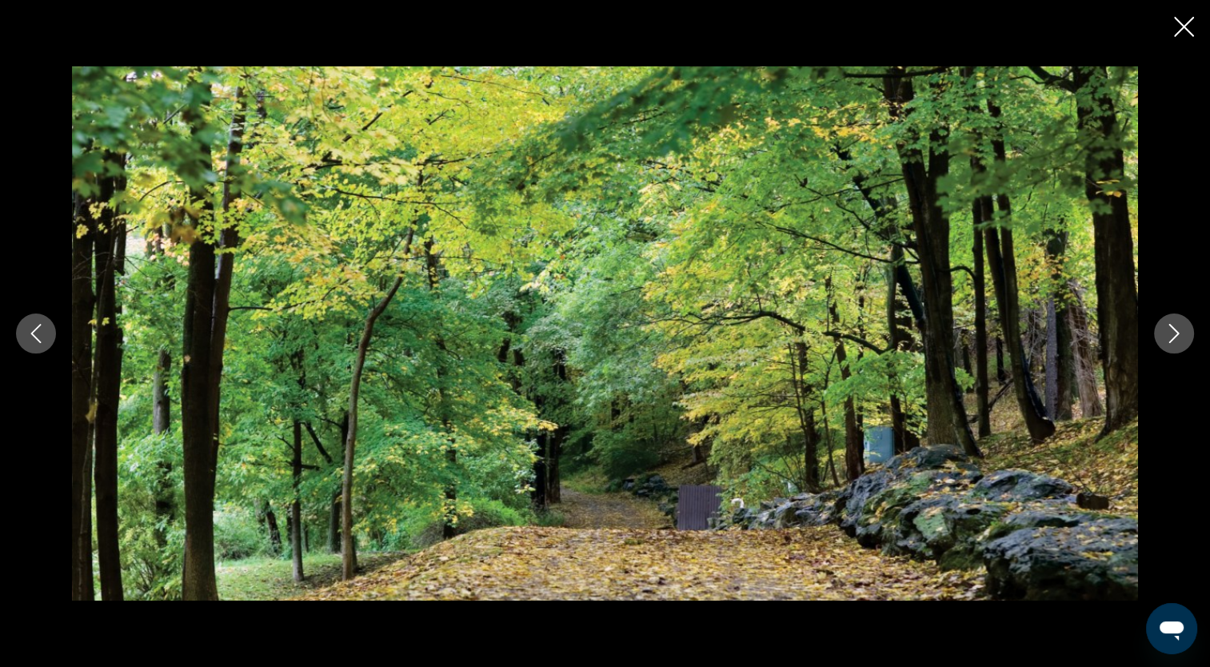
click at [1168, 338] on icon "Next image" at bounding box center [1173, 333] width 19 height 19
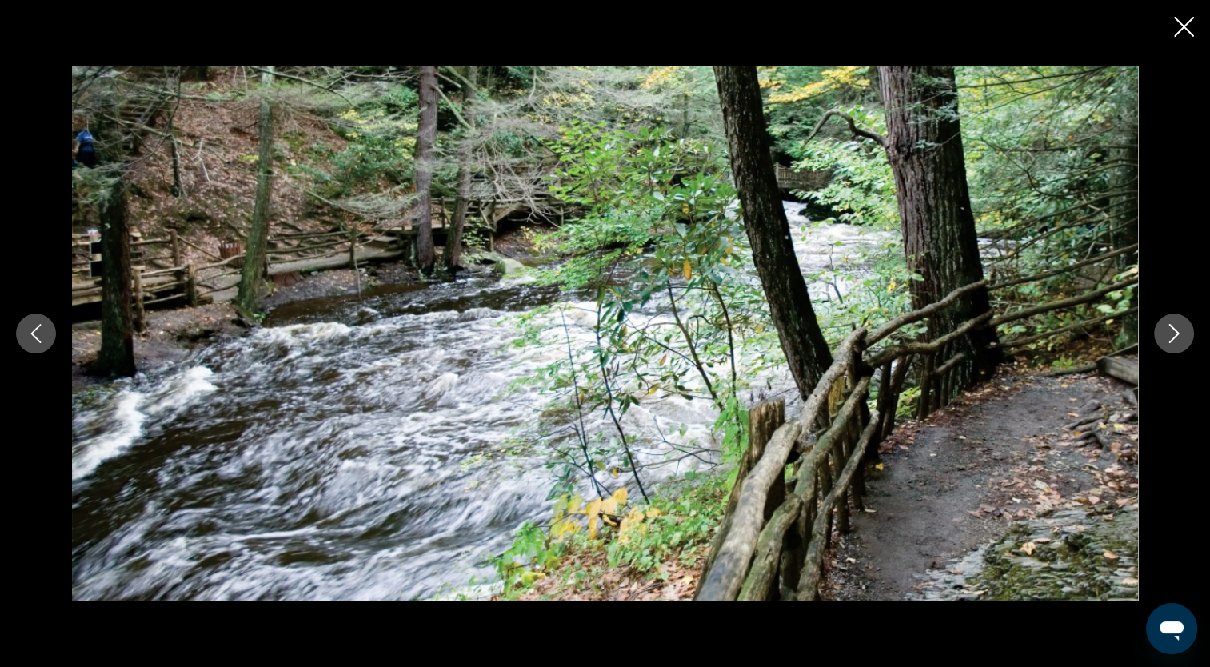
click at [1168, 338] on icon "Next image" at bounding box center [1173, 333] width 19 height 19
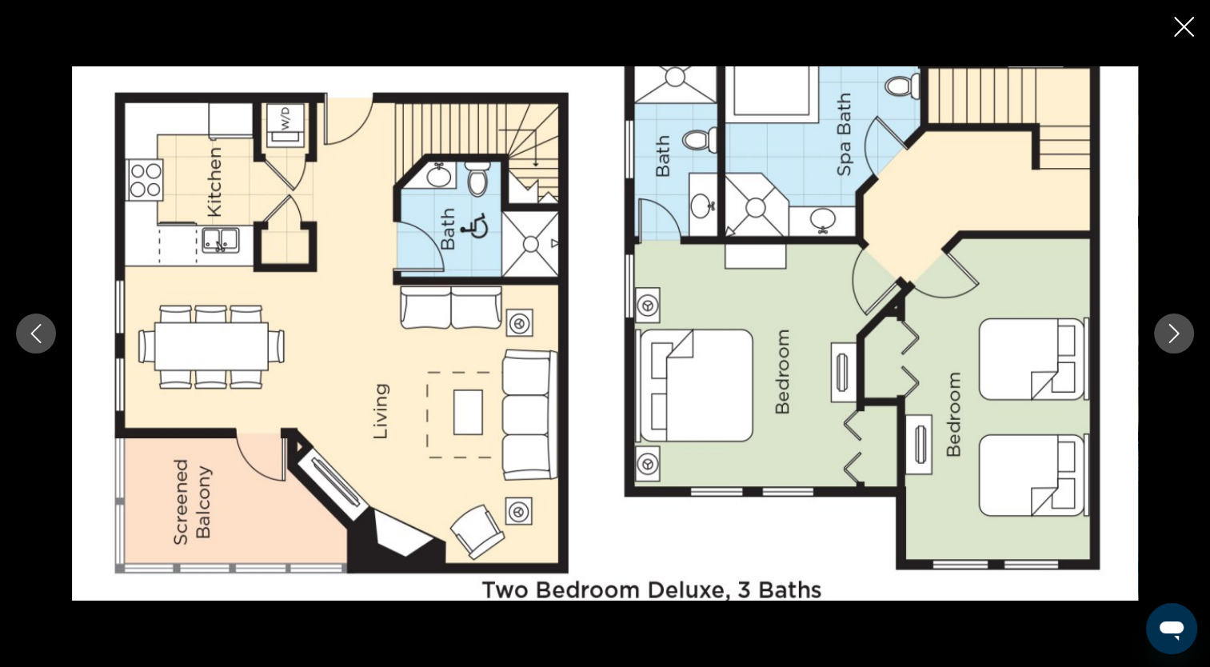
click at [1168, 338] on icon "Next image" at bounding box center [1173, 333] width 19 height 19
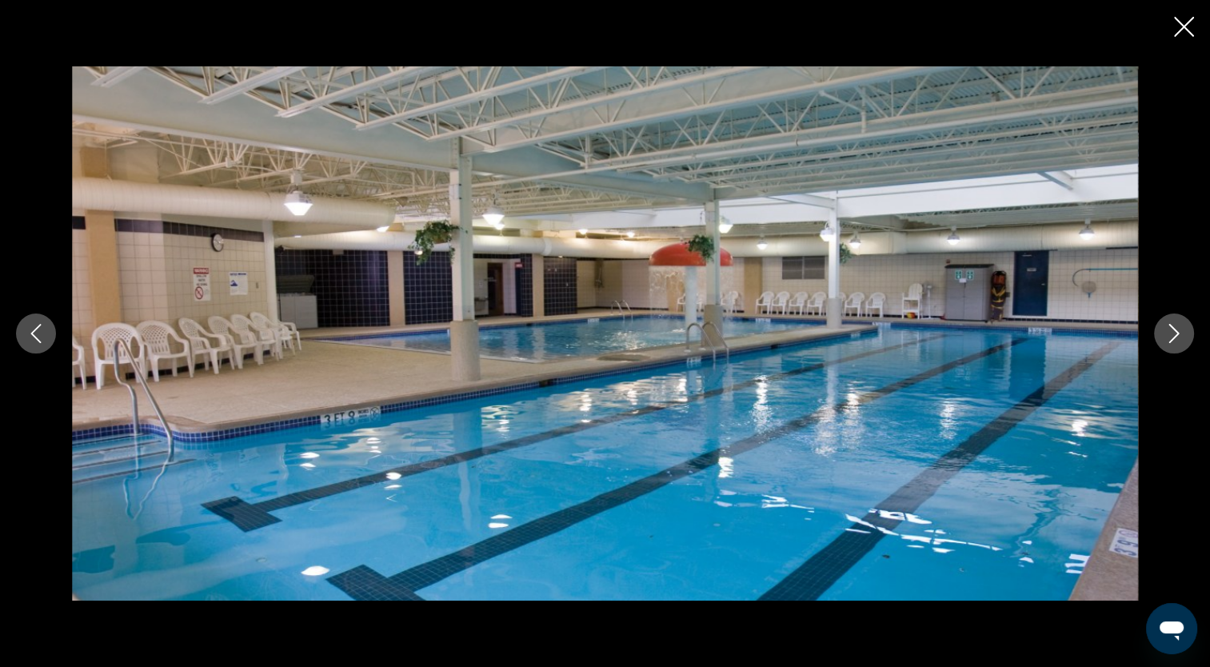
click at [1177, 27] on icon "Close slideshow" at bounding box center [1184, 27] width 20 height 20
